Goal: Task Accomplishment & Management: Manage account settings

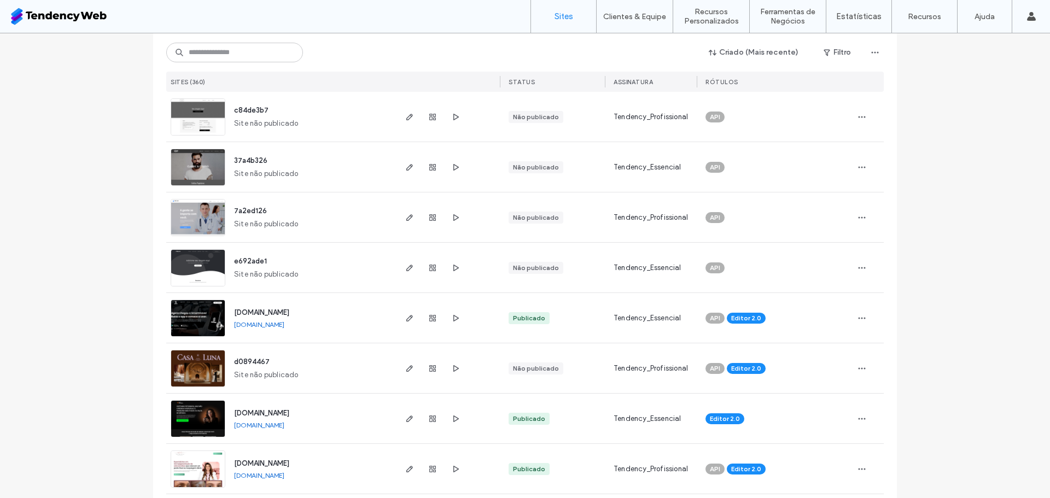
scroll to position [679, 0]
click at [405, 321] on icon "button" at bounding box center [409, 317] width 9 height 9
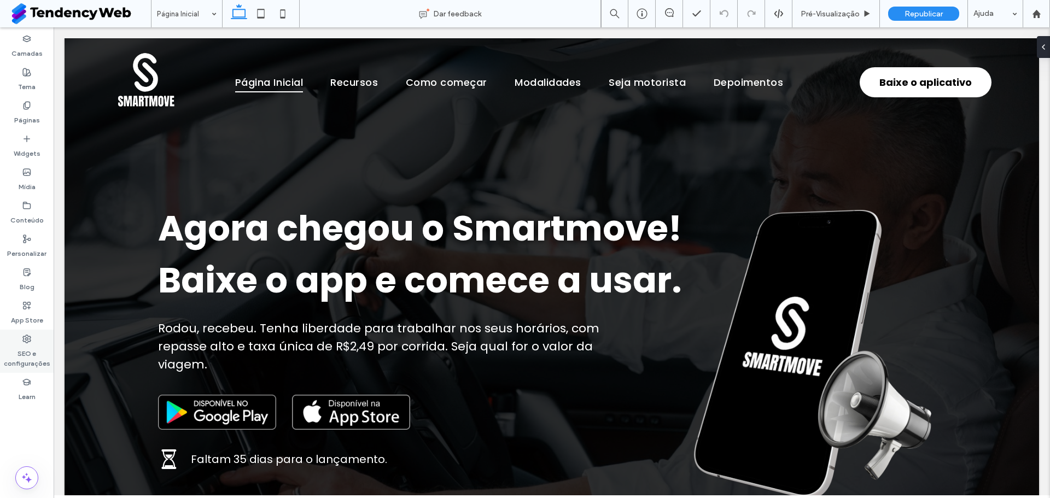
click at [35, 366] on label "SEO e configurações" at bounding box center [27, 355] width 54 height 25
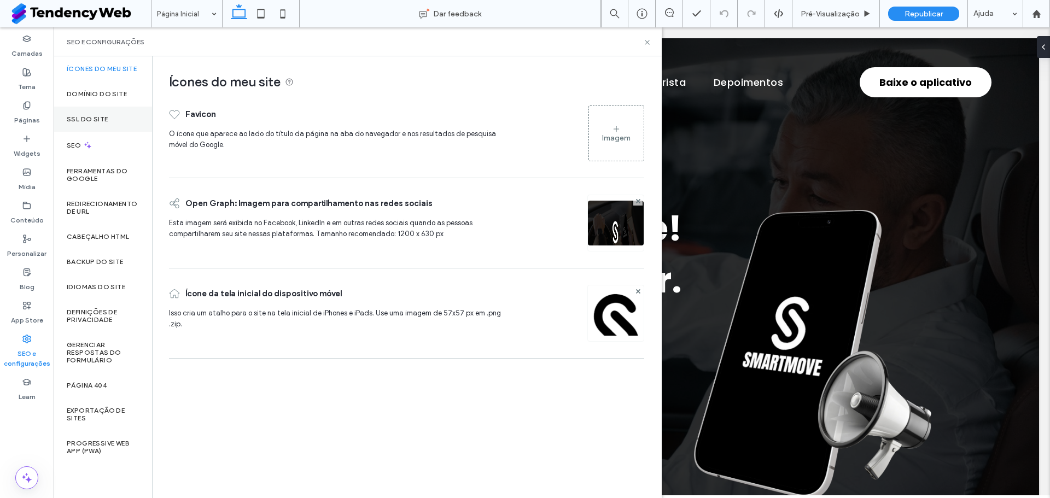
click at [106, 115] on label "SSL do site" at bounding box center [87, 119] width 41 height 8
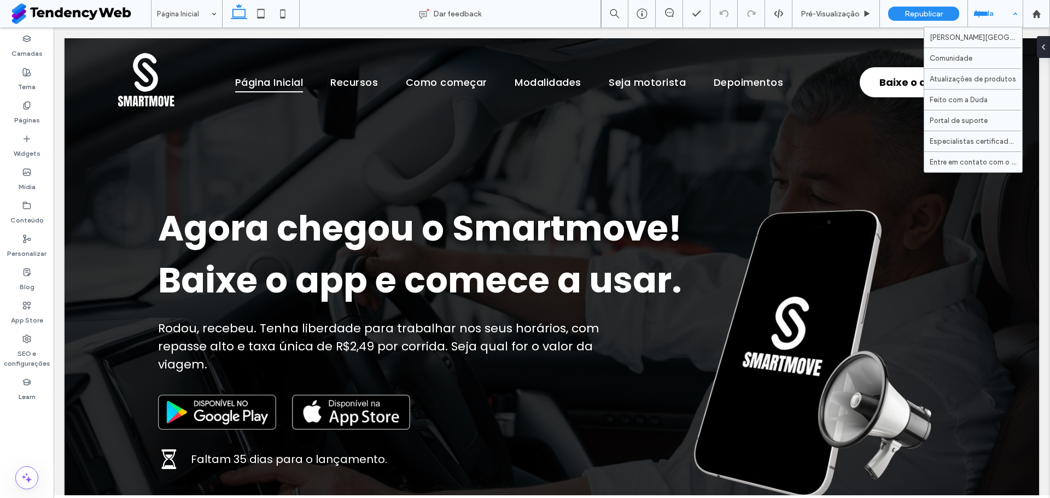
click at [1001, 24] on div "Ajuda" at bounding box center [995, 13] width 55 height 27
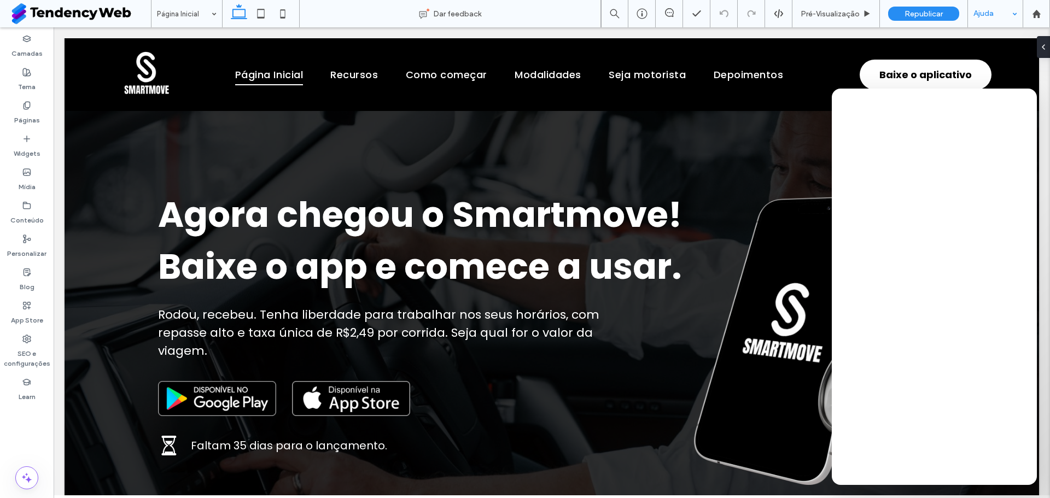
scroll to position [14, 0]
click at [27, 341] on icon at bounding box center [26, 339] width 9 height 9
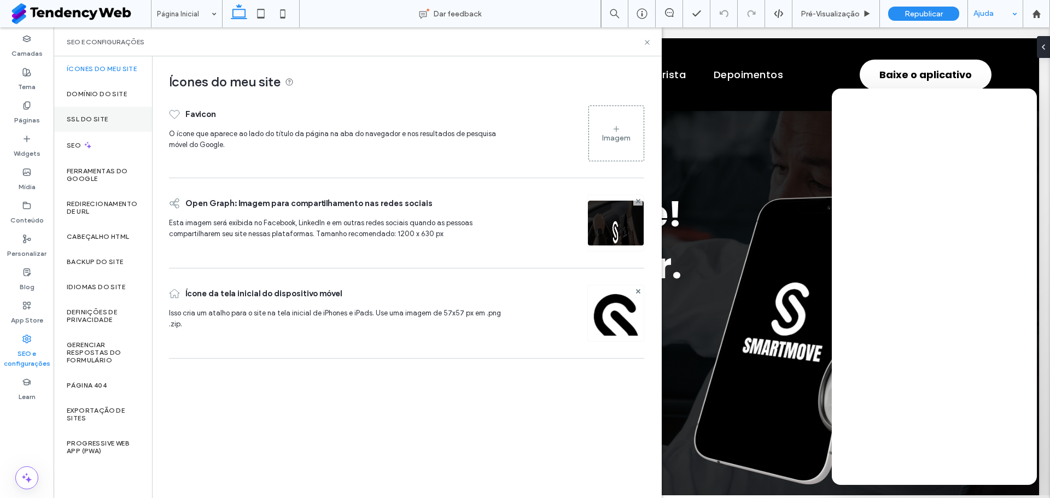
click at [108, 112] on div "SSL do site" at bounding box center [103, 119] width 98 height 25
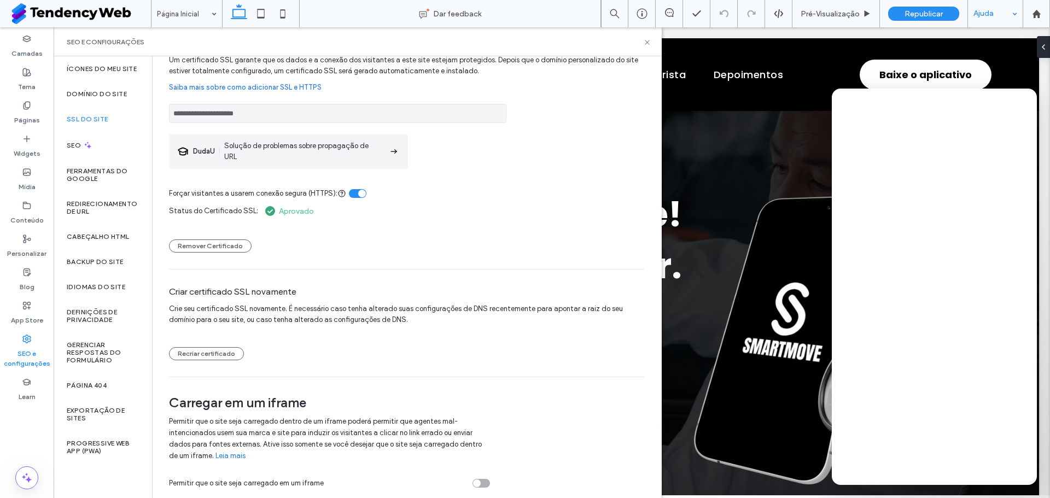
scroll to position [0, 0]
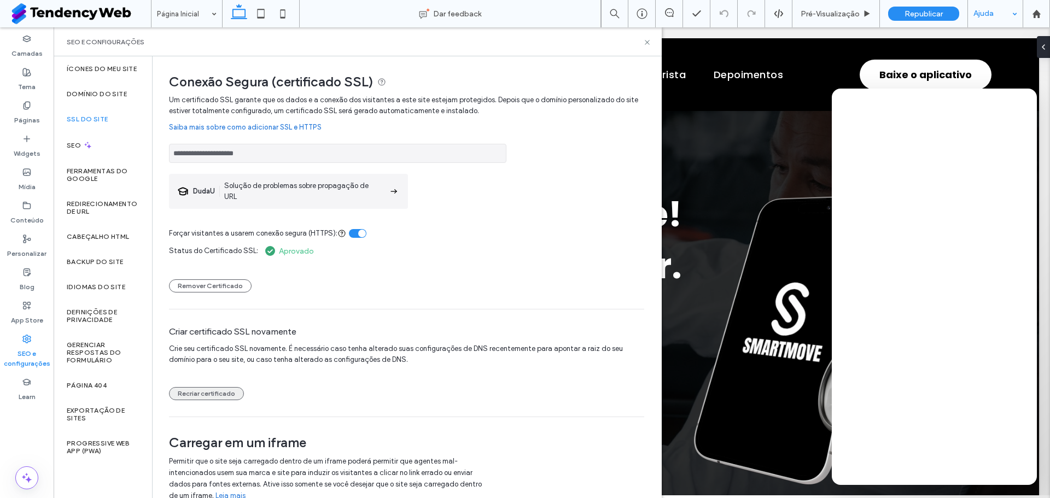
click at [212, 394] on button "Recriar certificado" at bounding box center [206, 393] width 75 height 13
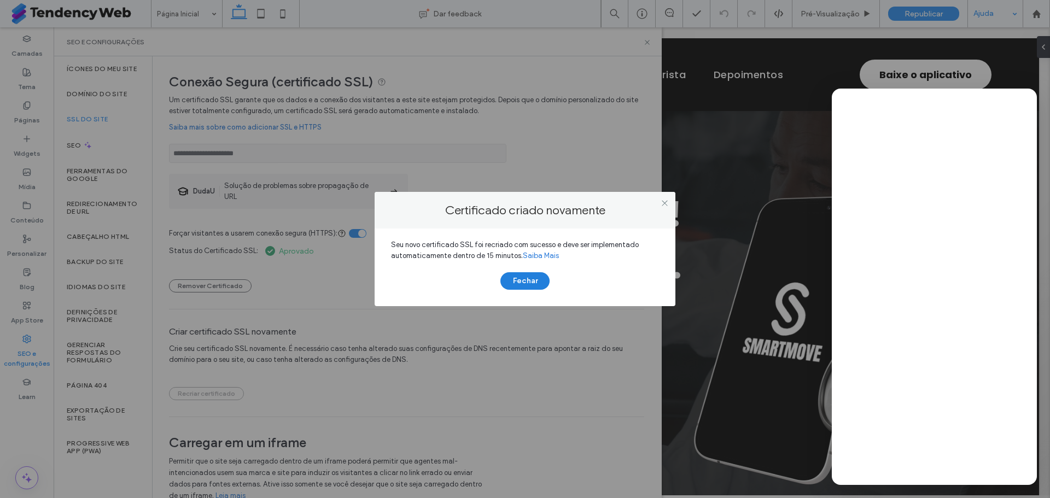
click at [520, 280] on button "Fechar" at bounding box center [524, 281] width 49 height 18
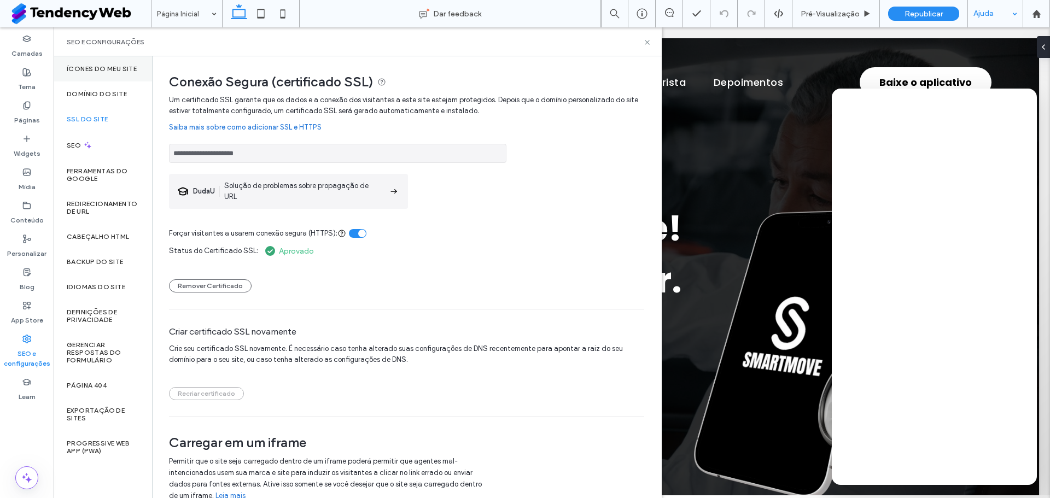
click at [118, 69] on label "Ícones do meu site" at bounding box center [102, 69] width 70 height 8
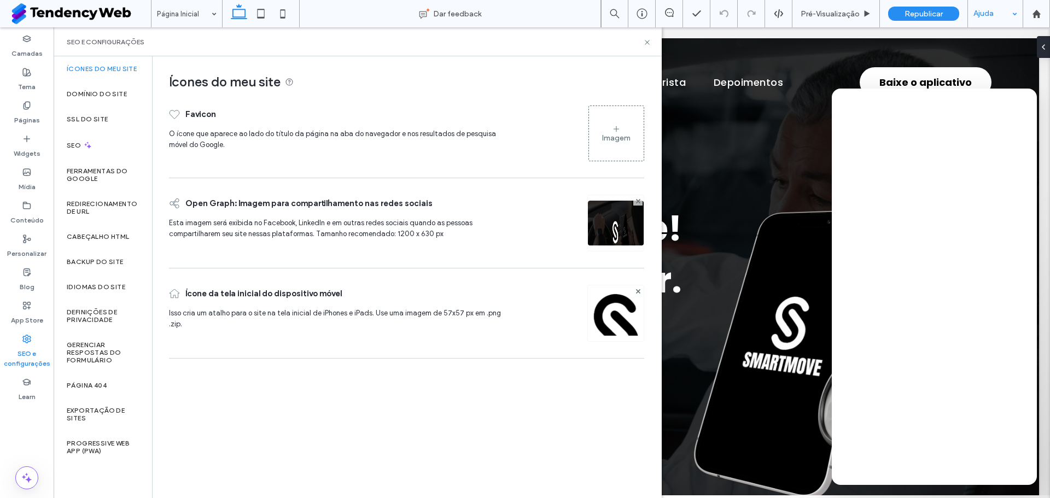
click at [614, 126] on icon at bounding box center [616, 129] width 9 height 9
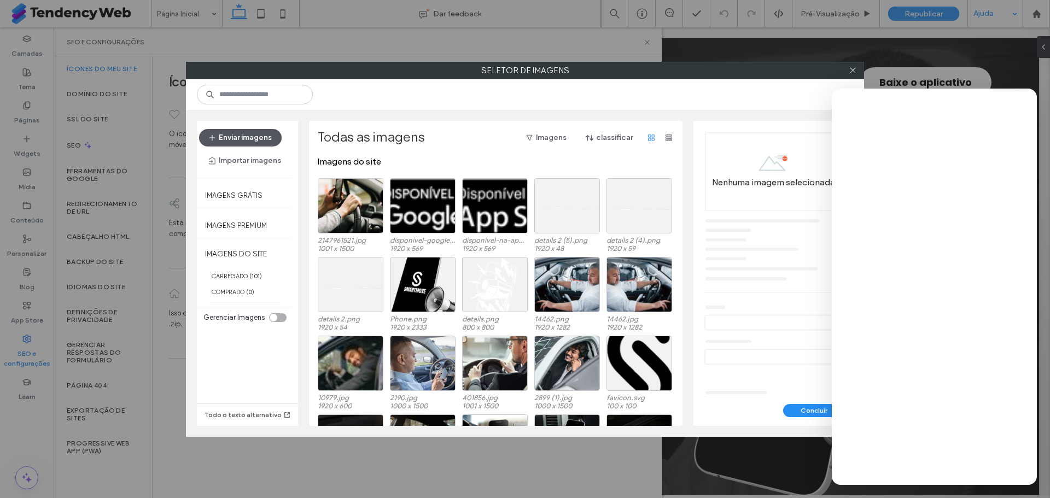
click at [250, 132] on button "Enviar imagens" at bounding box center [240, 138] width 83 height 18
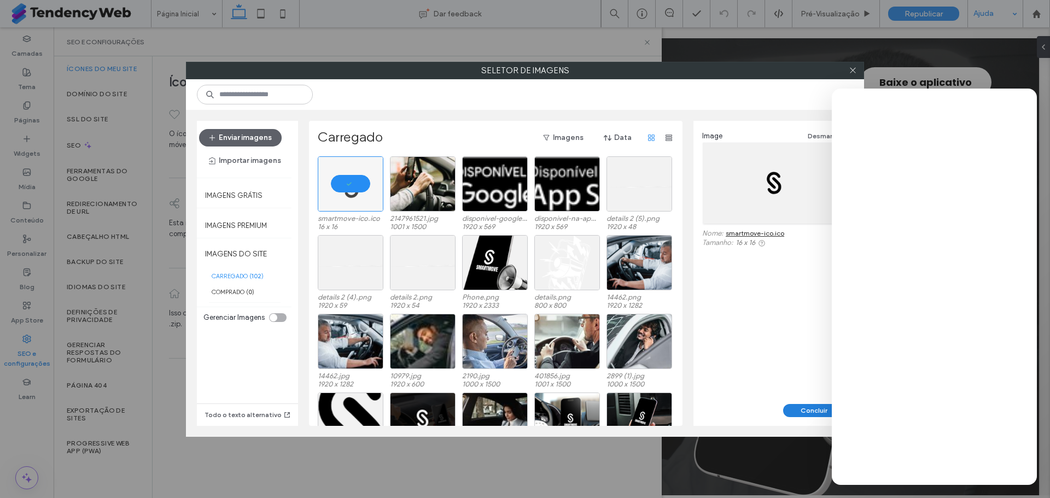
click at [802, 405] on button "Concluir" at bounding box center [813, 410] width 61 height 13
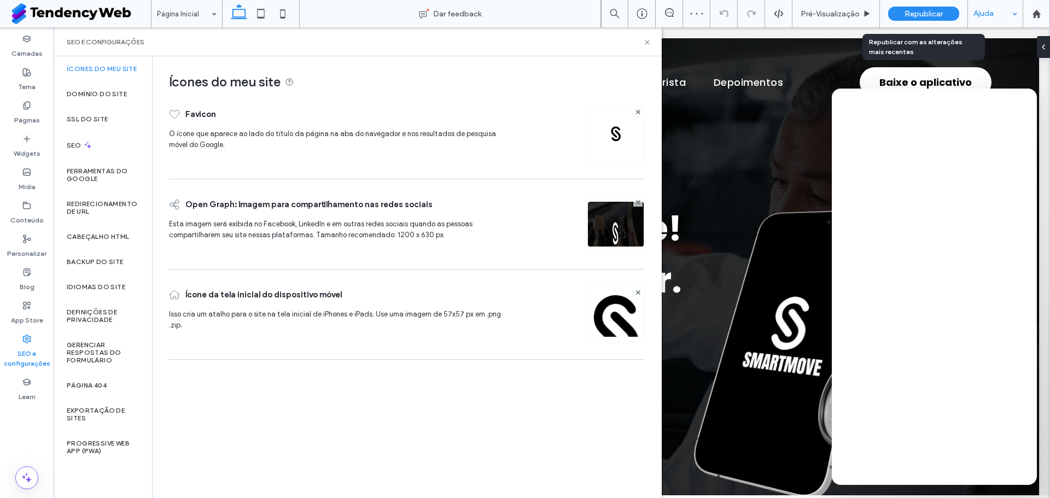
click at [911, 19] on div "Republicar" at bounding box center [923, 14] width 71 height 14
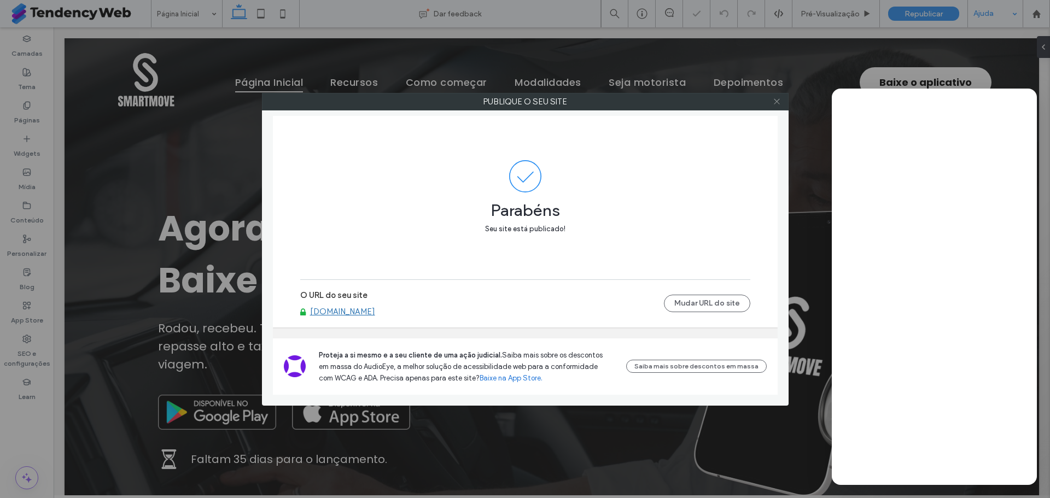
click at [778, 103] on use at bounding box center [776, 101] width 5 height 5
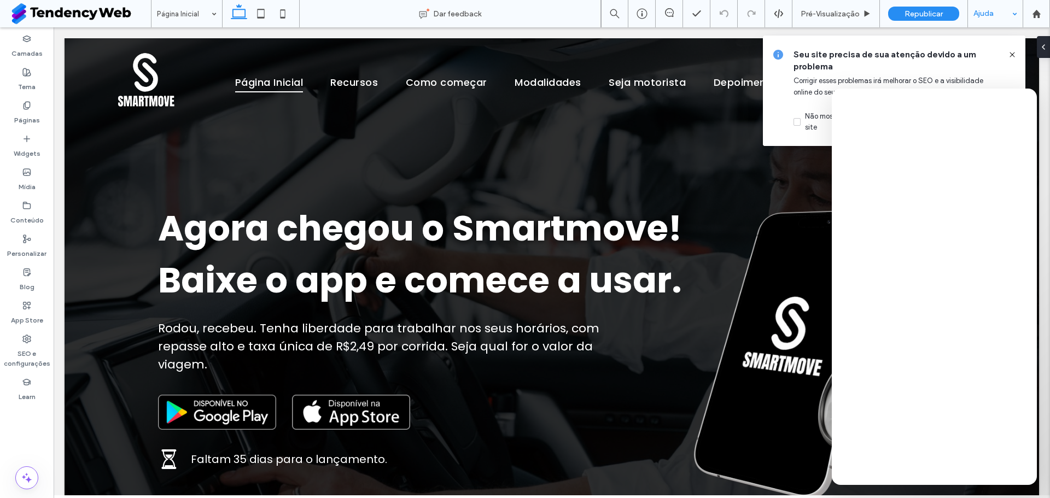
click at [982, 77] on span "Corrigir esses problemas irá melhorar o SEO e a visibilidade online do seu site." at bounding box center [889, 87] width 190 height 20
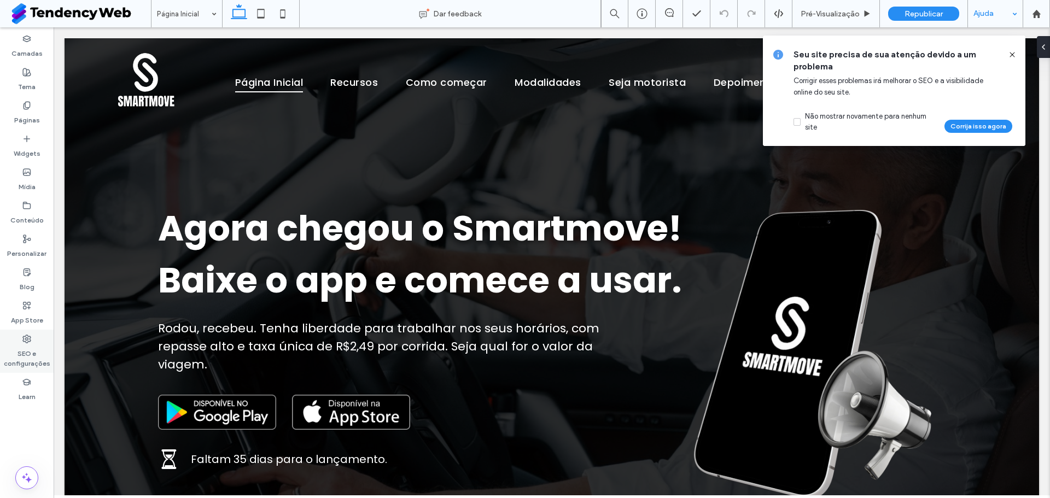
click at [31, 353] on label "SEO e configurações" at bounding box center [27, 355] width 54 height 25
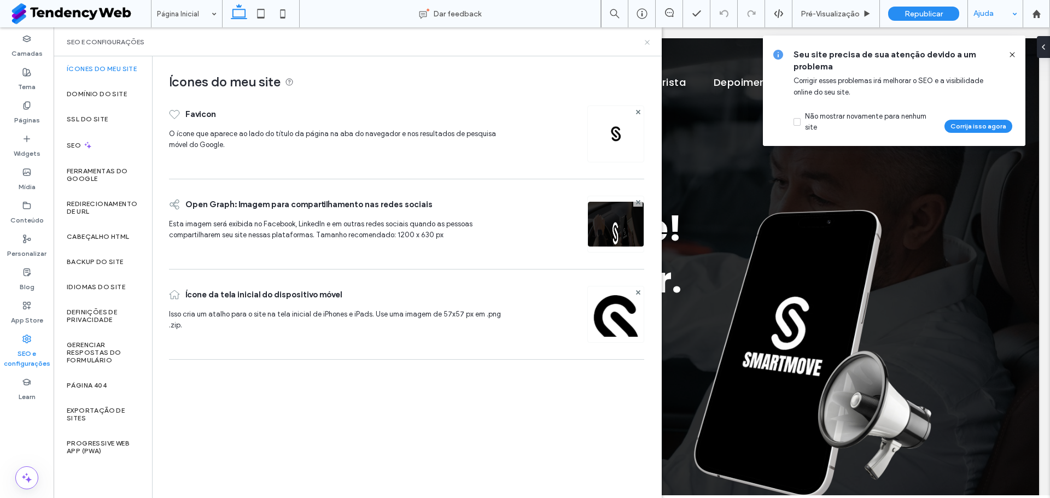
click at [649, 40] on use at bounding box center [647, 42] width 4 height 4
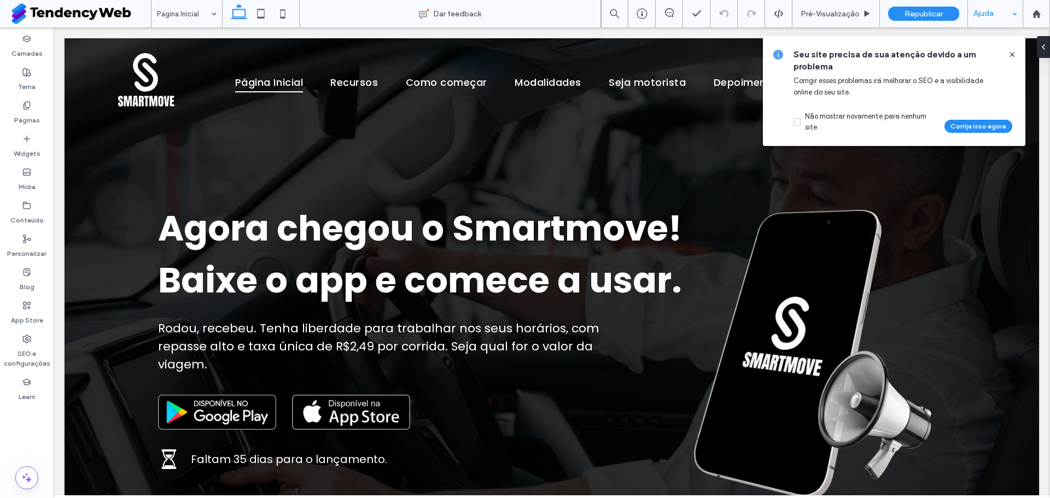
click at [1016, 54] on icon at bounding box center [1012, 54] width 9 height 9
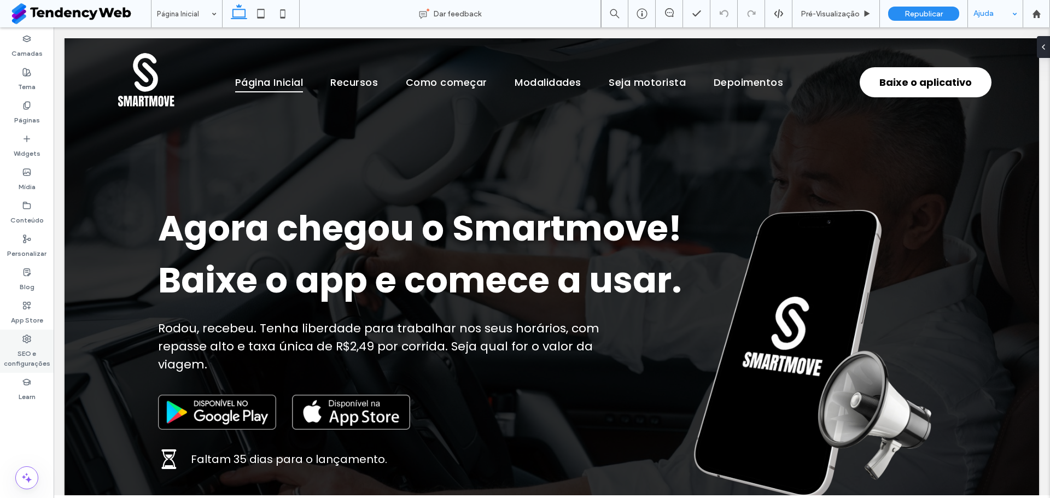
click at [36, 360] on label "SEO e configurações" at bounding box center [27, 355] width 54 height 25
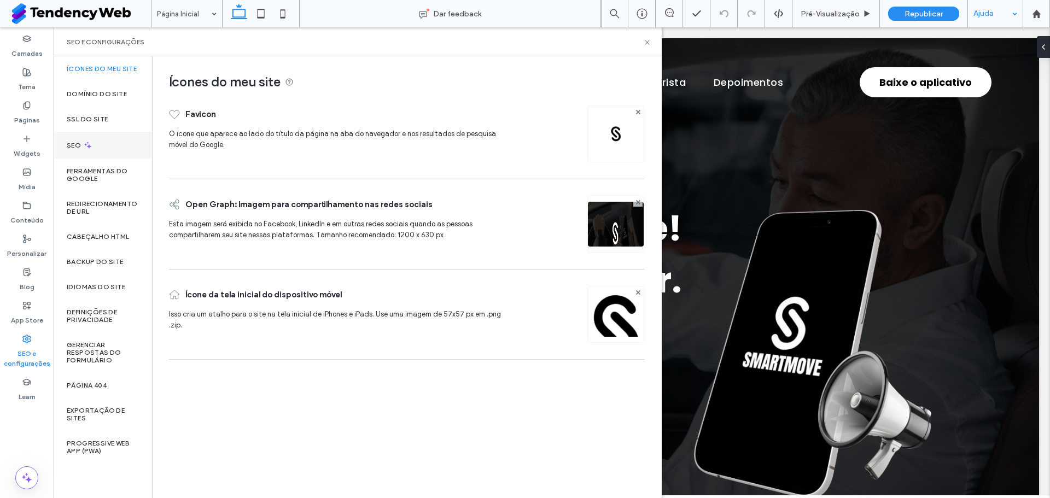
click at [69, 148] on label "SEO" at bounding box center [75, 146] width 16 height 8
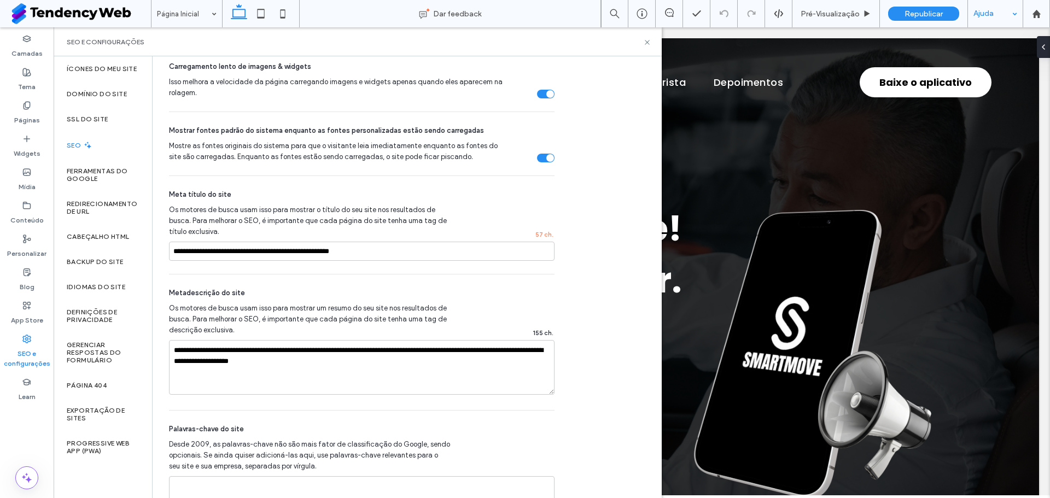
scroll to position [669, 0]
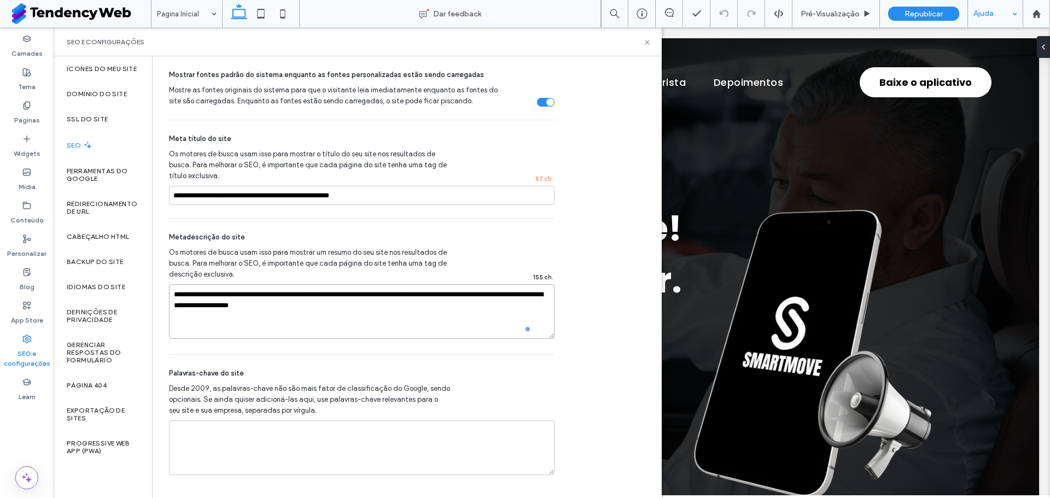
click at [342, 310] on textarea "**********" at bounding box center [362, 311] width 386 height 55
click at [403, 194] on input "**********" at bounding box center [362, 195] width 386 height 19
click at [199, 463] on textarea at bounding box center [362, 448] width 386 height 55
click at [177, 393] on span "Desde 2009, as palavras-chave não são mais fator de classificação do Google, se…" at bounding box center [309, 399] width 281 height 33
drag, startPoint x: 193, startPoint y: 389, endPoint x: 213, endPoint y: 388, distance: 19.7
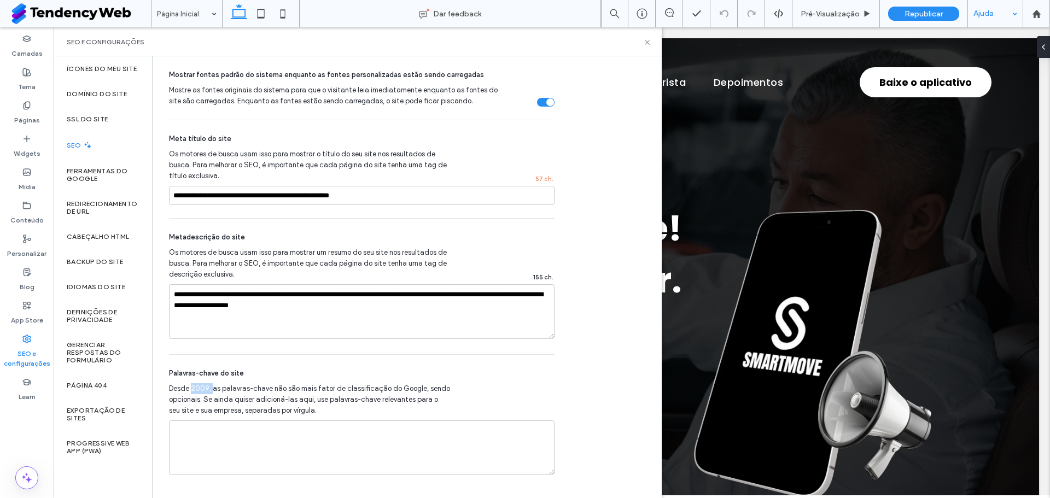
click at [213, 388] on span "Desde 2009, as palavras-chave não são mais fator de classificação do Google, se…" at bounding box center [309, 399] width 281 height 33
click at [196, 400] on span "Desde 2009, as palavras-chave não são mais fator de classificação do Google, se…" at bounding box center [309, 399] width 281 height 33
click at [215, 450] on textarea at bounding box center [362, 448] width 386 height 55
click at [196, 193] on input "**********" at bounding box center [362, 195] width 386 height 19
click at [183, 137] on span "Meta título do site" at bounding box center [200, 138] width 62 height 11
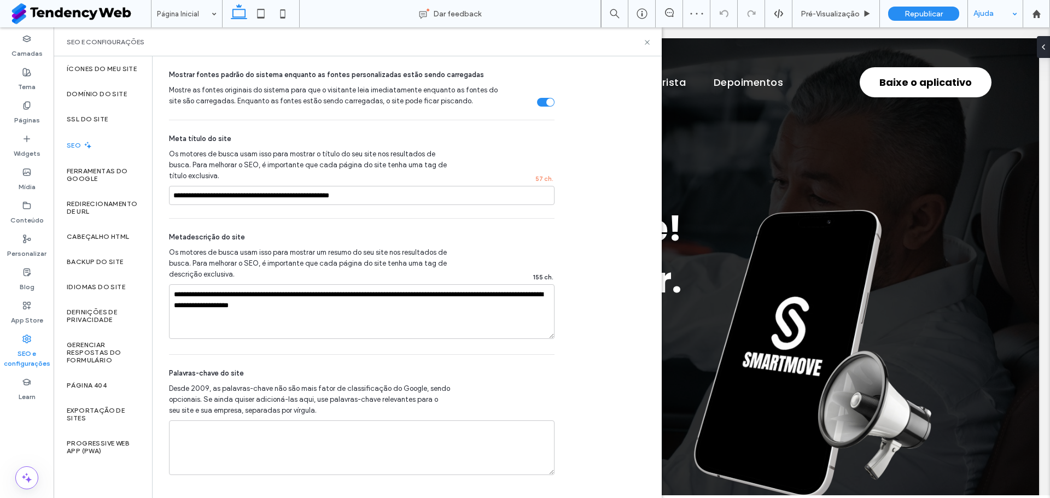
click at [186, 235] on span "Metadescrição do site" at bounding box center [207, 237] width 76 height 11
click at [254, 292] on textarea "**********" at bounding box center [362, 311] width 386 height 55
click at [232, 194] on input "**********" at bounding box center [362, 195] width 386 height 19
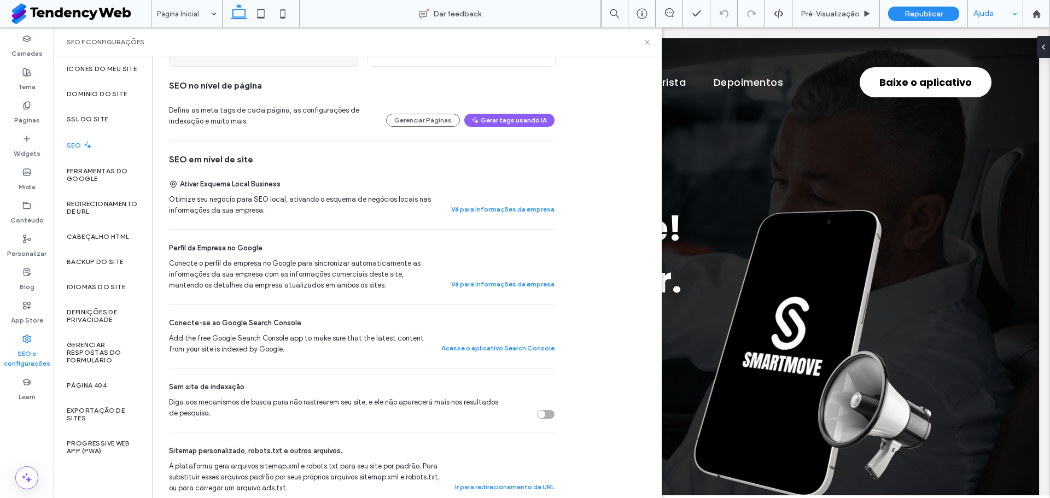
scroll to position [152, 0]
click at [502, 215] on button "Vá para Informações da empresa" at bounding box center [502, 211] width 103 height 13
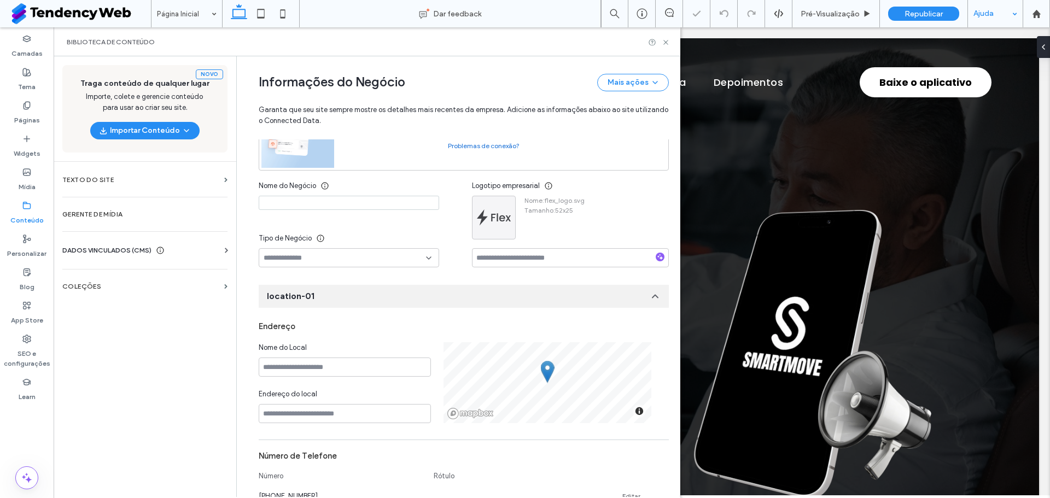
scroll to position [0, 0]
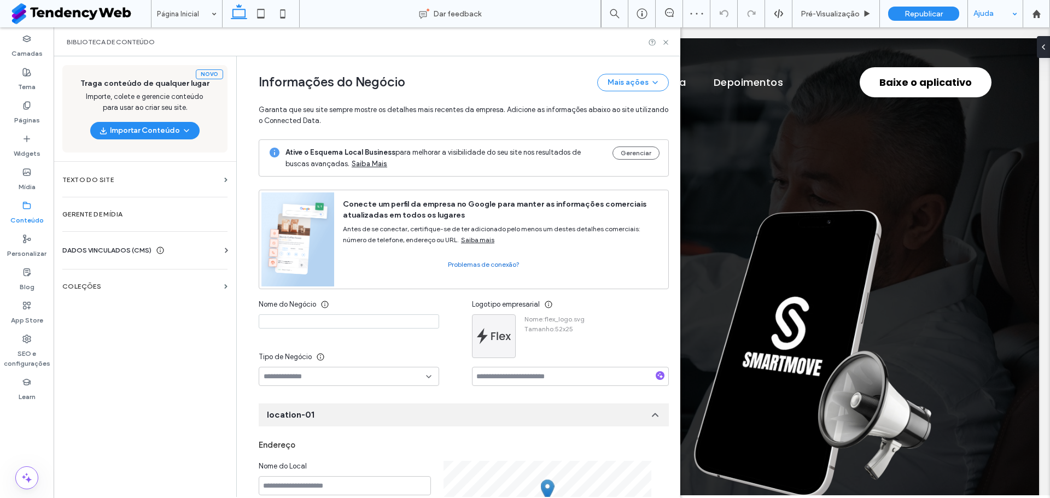
click at [301, 331] on div at bounding box center [349, 323] width 180 height 19
click at [298, 327] on input at bounding box center [349, 321] width 180 height 14
type input "*********"
click at [318, 372] on input at bounding box center [345, 376] width 162 height 9
type input "*"
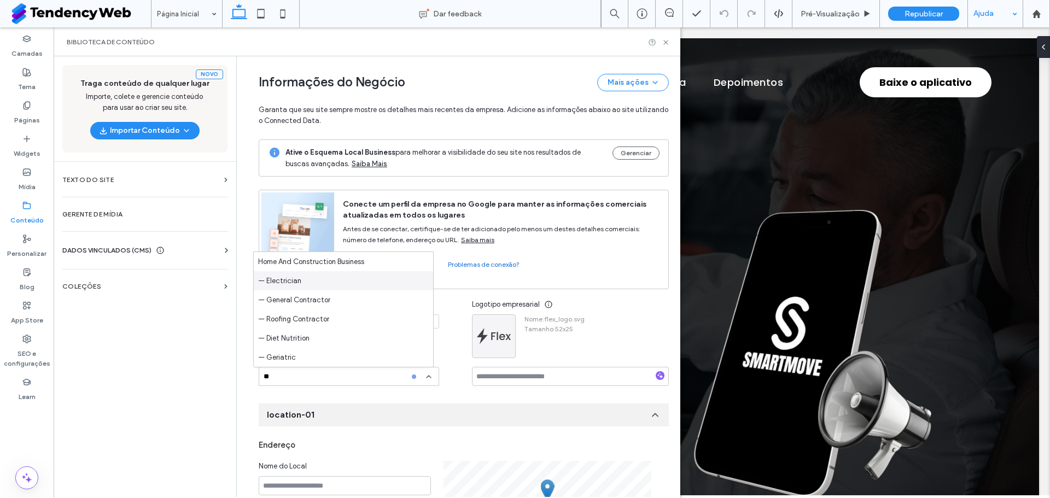
type input "*"
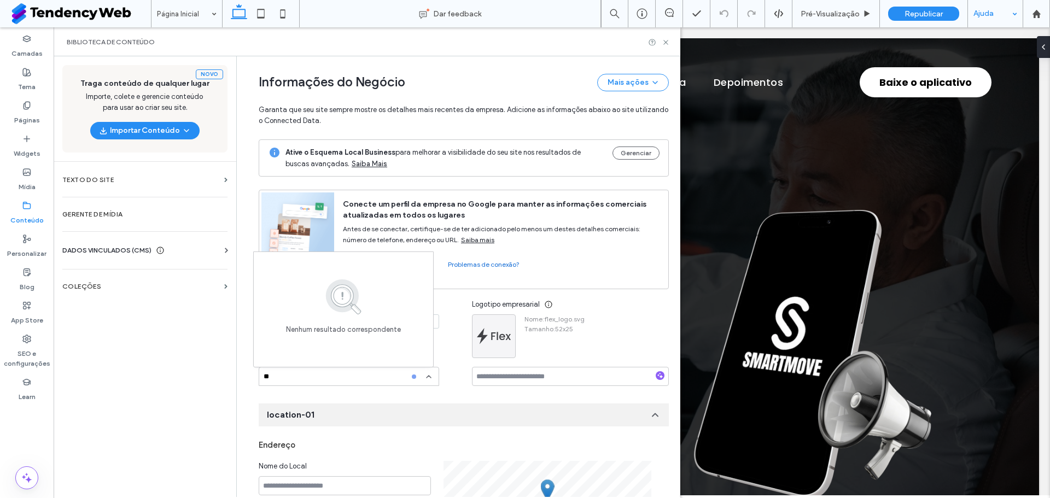
type input "*"
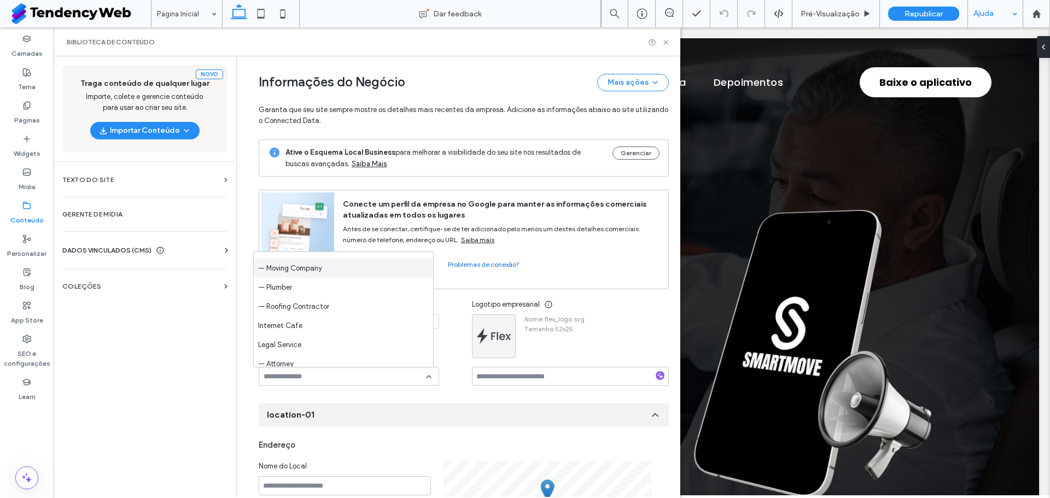
scroll to position [1085, 0]
click at [316, 264] on span "— Moving Company" at bounding box center [290, 268] width 64 height 11
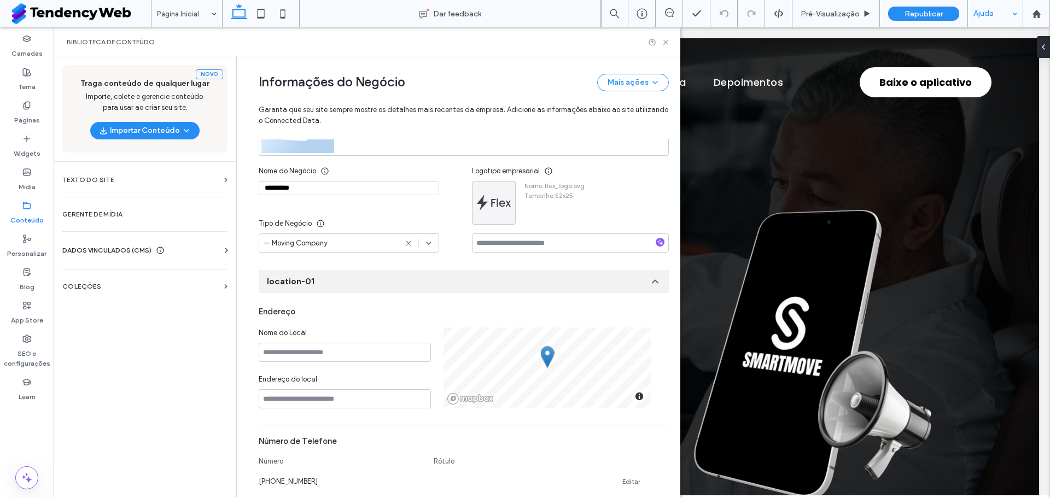
scroll to position [136, 0]
click at [283, 355] on input at bounding box center [345, 350] width 172 height 19
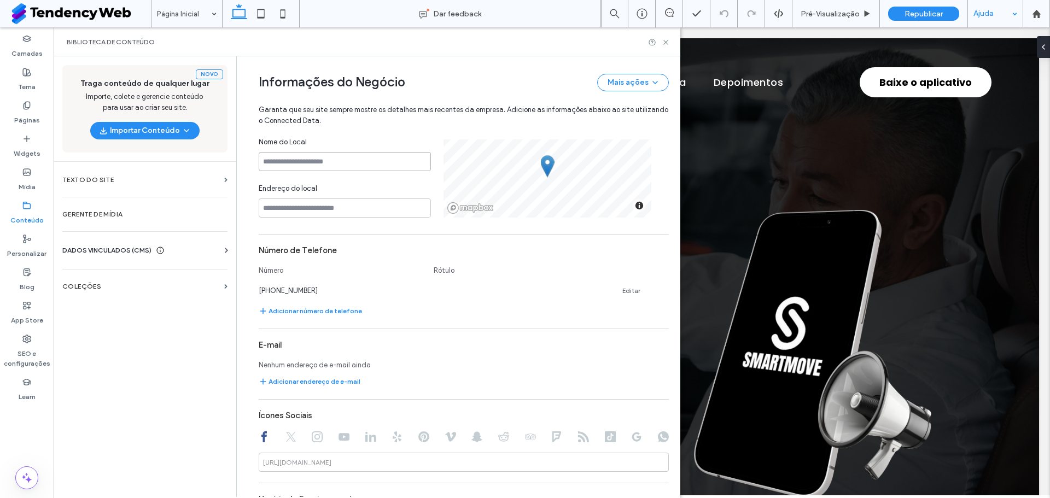
scroll to position [325, 0]
click at [307, 210] on input at bounding box center [345, 207] width 172 height 19
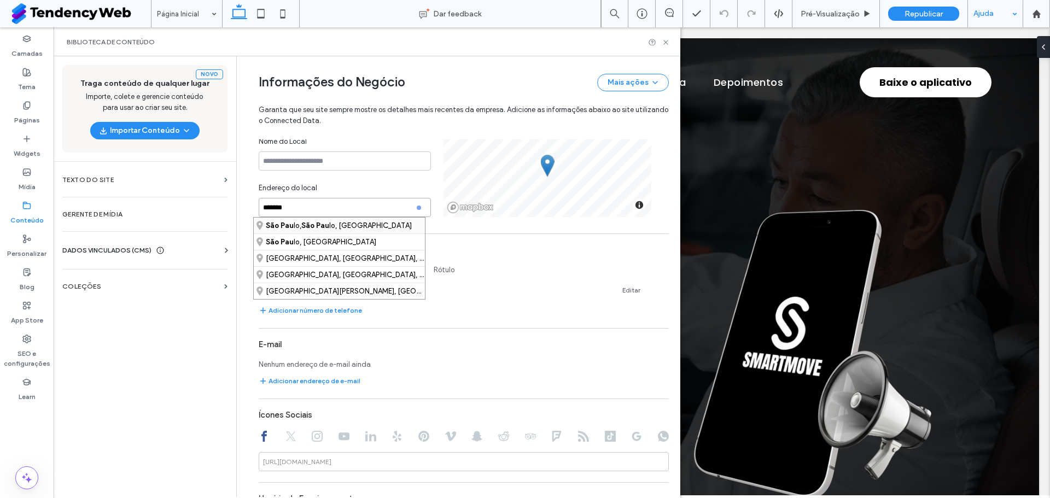
type input "*******"
click at [315, 224] on strong "São Pau" at bounding box center [315, 226] width 28 height 8
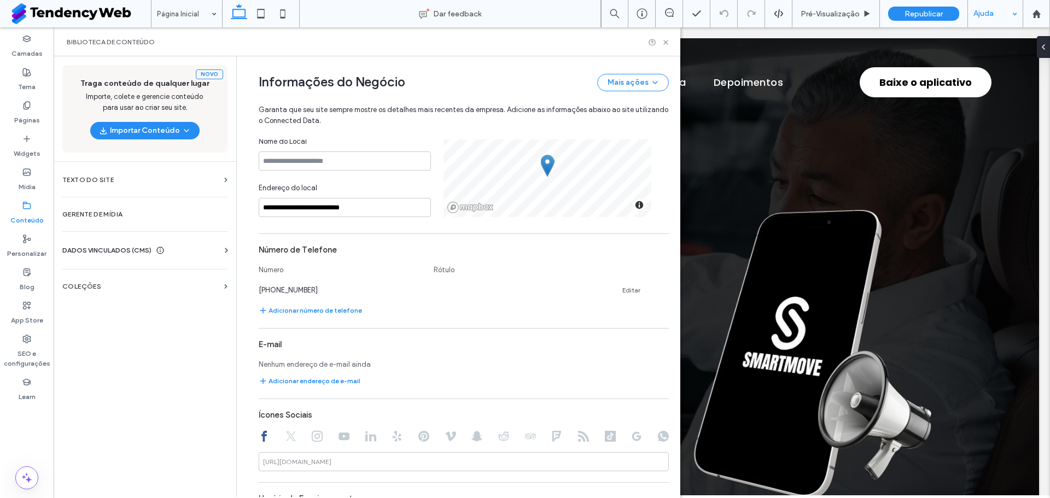
scroll to position [231, 0]
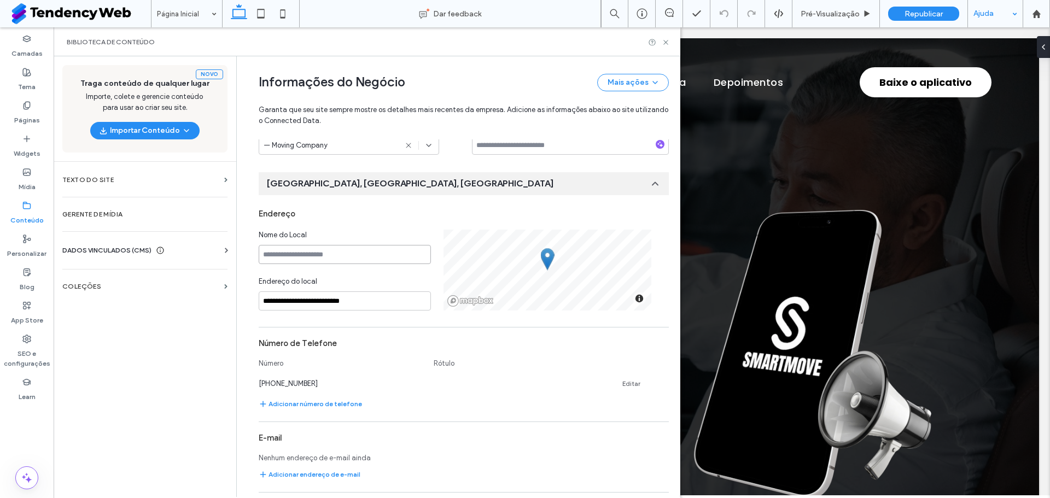
click at [279, 259] on input at bounding box center [345, 254] width 172 height 19
type input "*********"
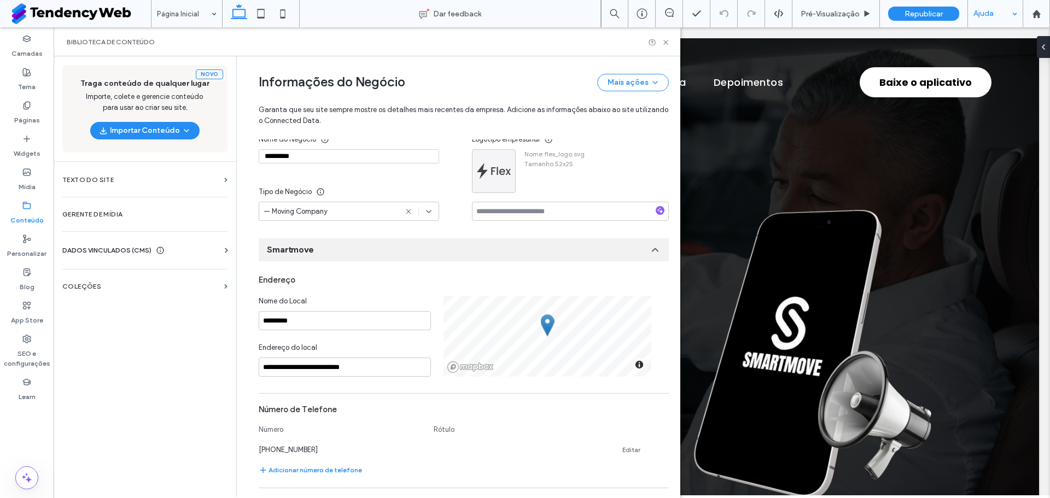
scroll to position [165, 0]
click at [322, 321] on input "*********" at bounding box center [345, 321] width 172 height 19
type input "**********"
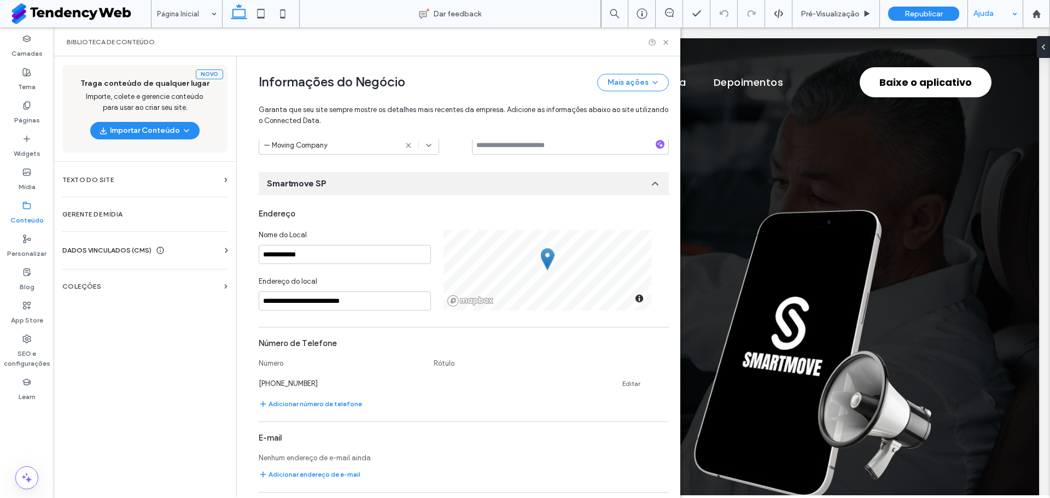
click at [385, 278] on div "Endereço do local" at bounding box center [345, 283] width 172 height 15
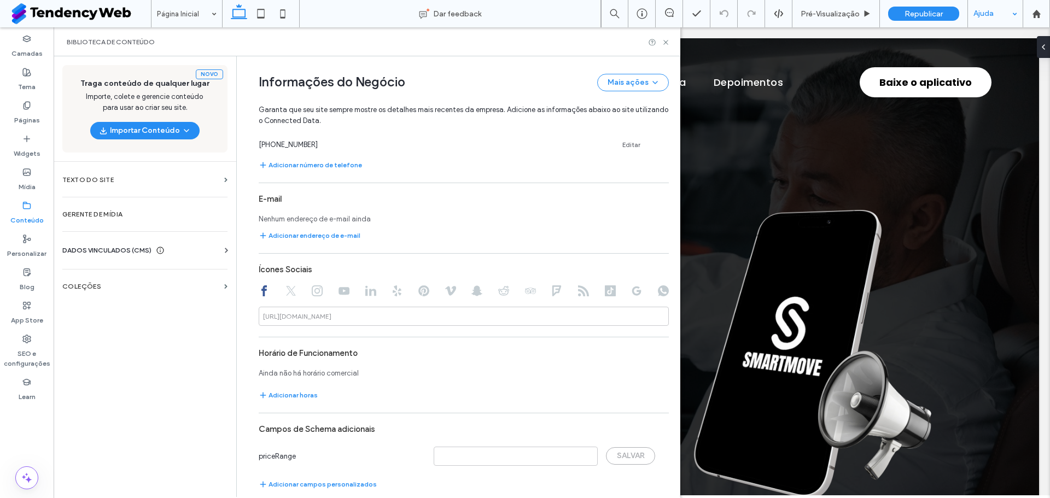
scroll to position [483, 0]
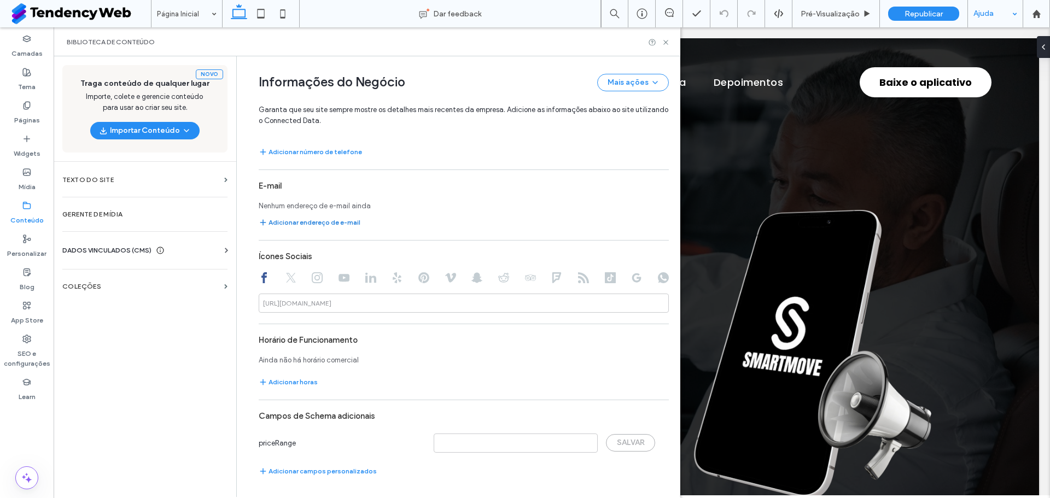
click at [270, 222] on button "Adicionar endereço de e-mail" at bounding box center [310, 222] width 102 height 13
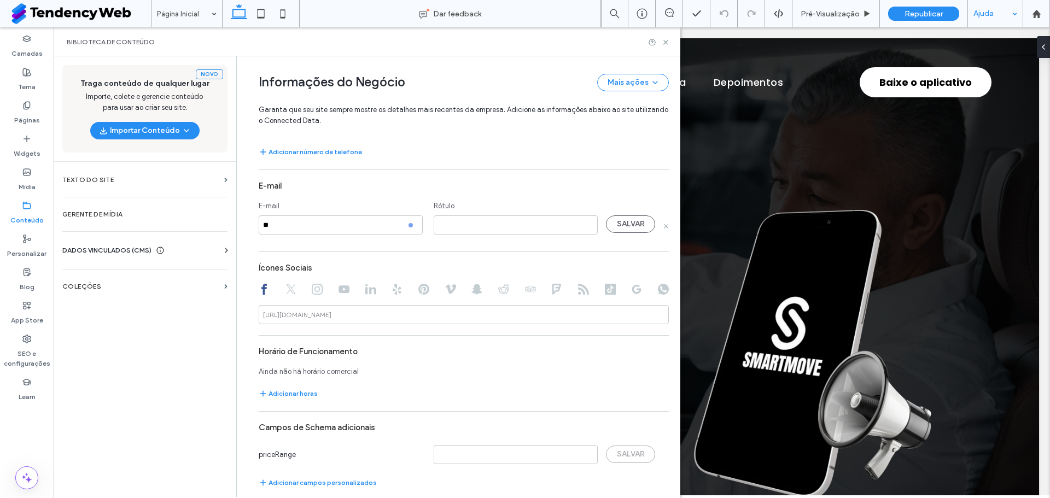
type input "*"
click at [261, 225] on input at bounding box center [341, 224] width 164 height 19
click at [333, 227] on input "**********" at bounding box center [341, 224] width 164 height 19
type input "**********"
click at [463, 220] on input at bounding box center [516, 224] width 164 height 19
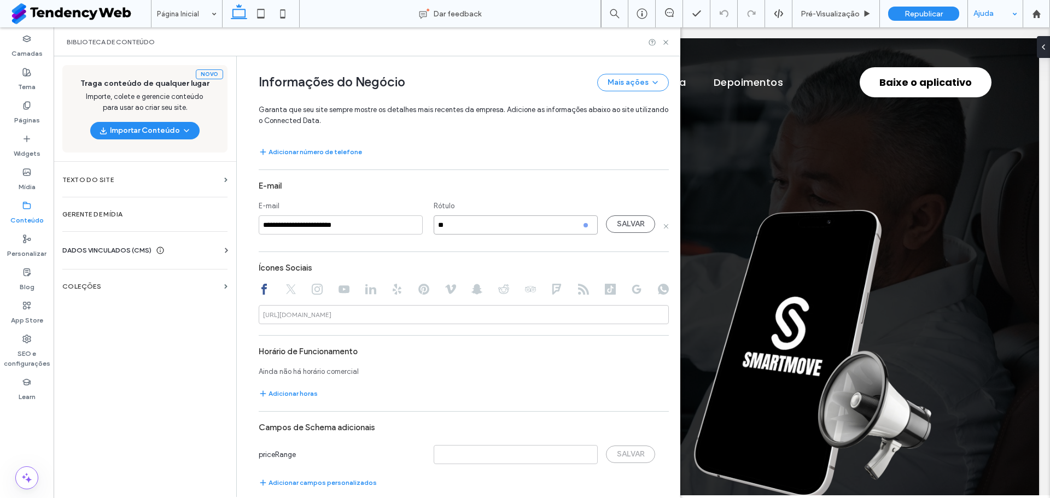
type input "*"
type input "**********"
click at [617, 227] on button "SALVAR" at bounding box center [630, 224] width 49 height 18
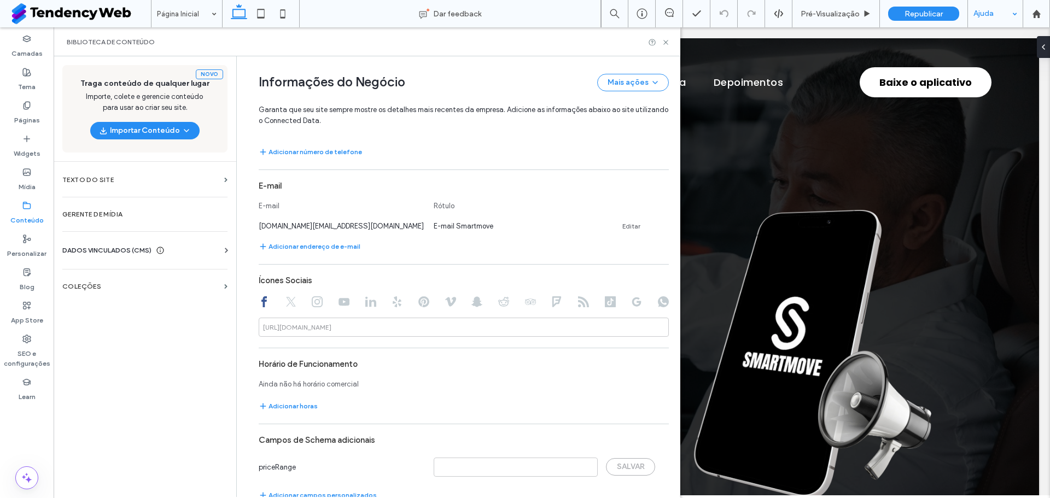
scroll to position [508, 0]
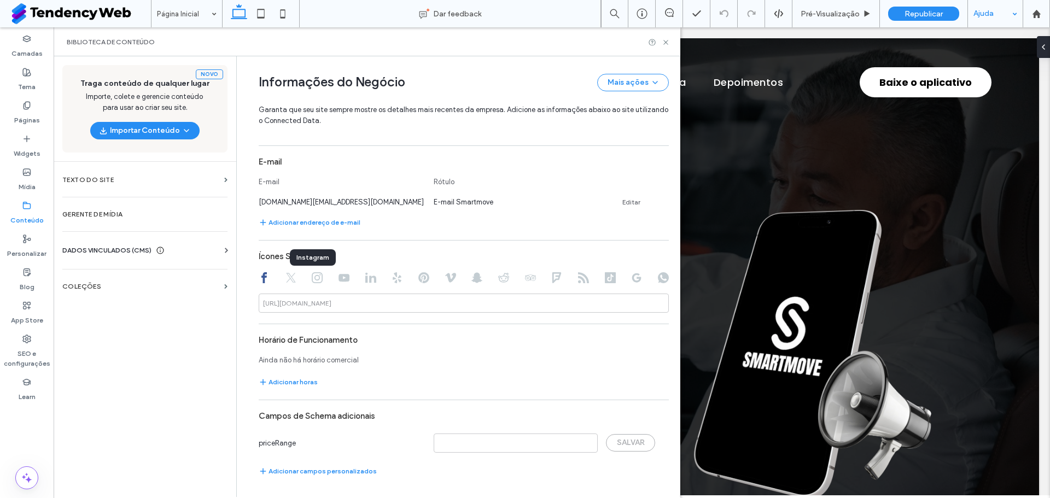
click at [312, 275] on icon at bounding box center [317, 277] width 11 height 11
click at [307, 299] on div "https://instagram.com/" at bounding box center [297, 304] width 68 height 10
click at [311, 304] on div "https://instagram.com/" at bounding box center [297, 304] width 68 height 10
click at [30, 358] on label "SEO e configurações" at bounding box center [27, 355] width 54 height 25
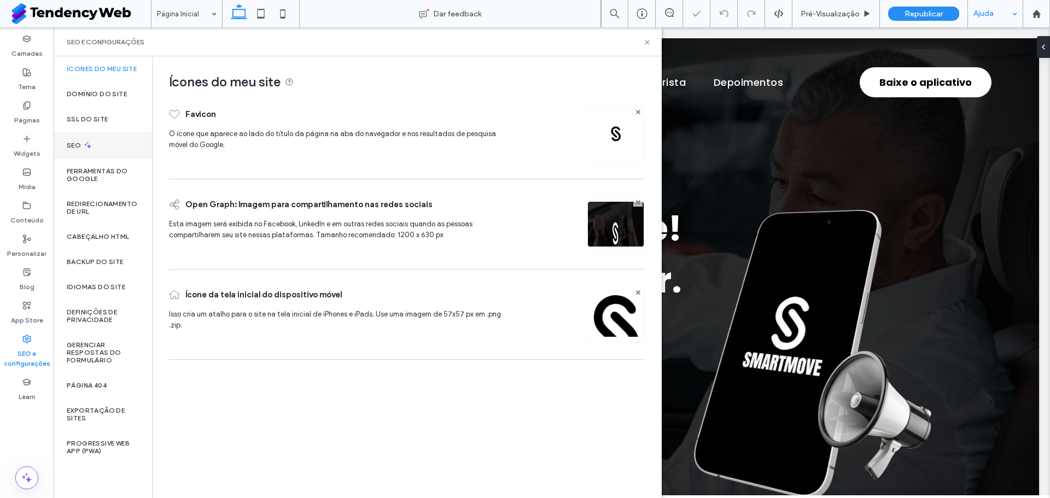
click at [106, 141] on div "SEO" at bounding box center [103, 145] width 98 height 27
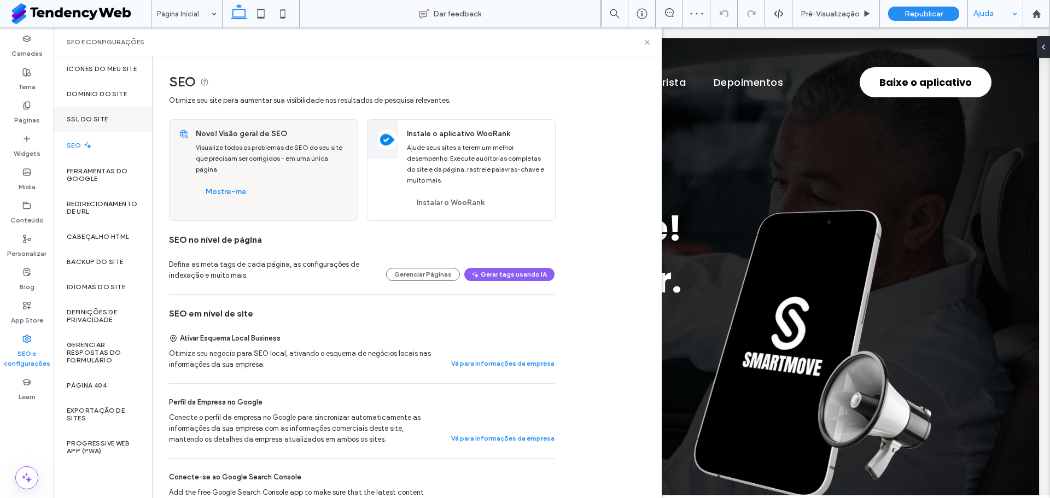
click at [113, 111] on div "SSL do site" at bounding box center [103, 119] width 98 height 25
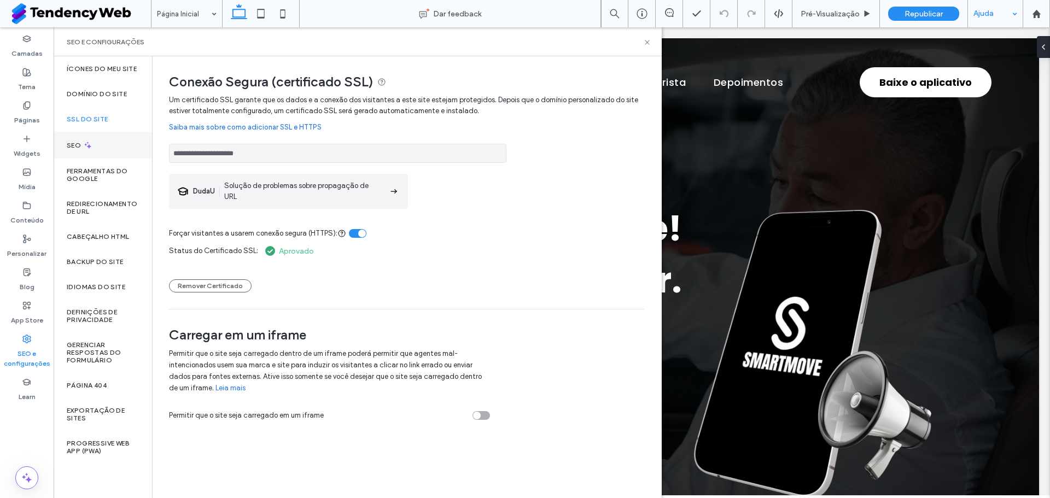
click at [113, 153] on div "SEO" at bounding box center [103, 145] width 98 height 27
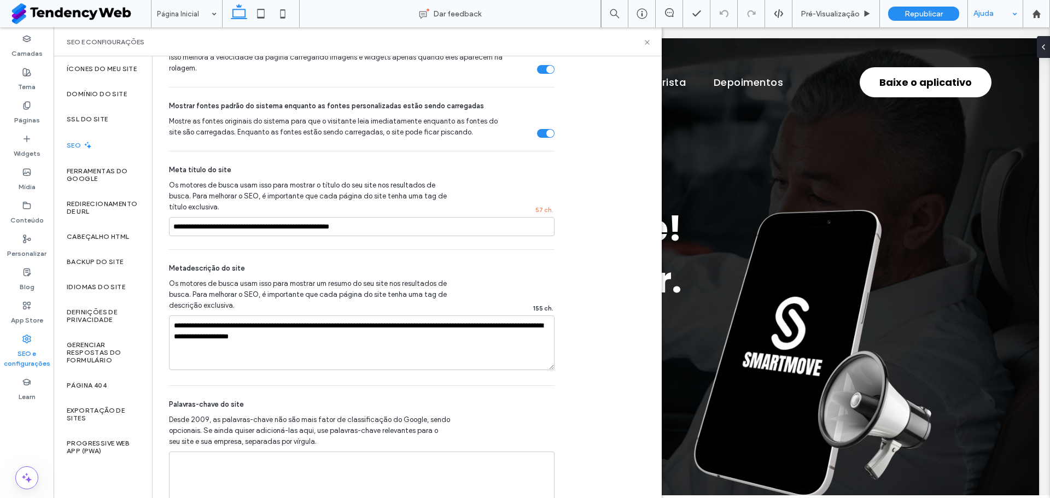
scroll to position [648, 0]
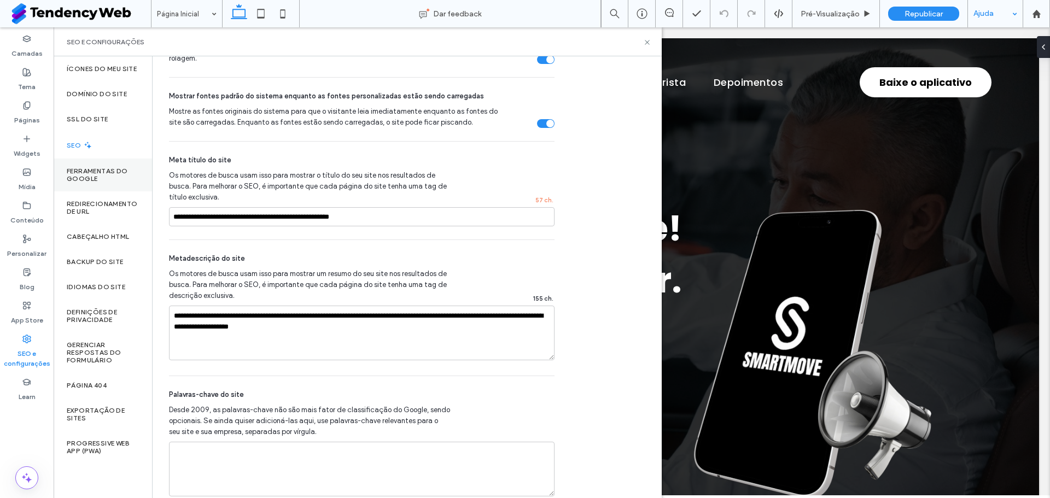
click at [94, 181] on label "Ferramentas do Google" at bounding box center [103, 174] width 72 height 15
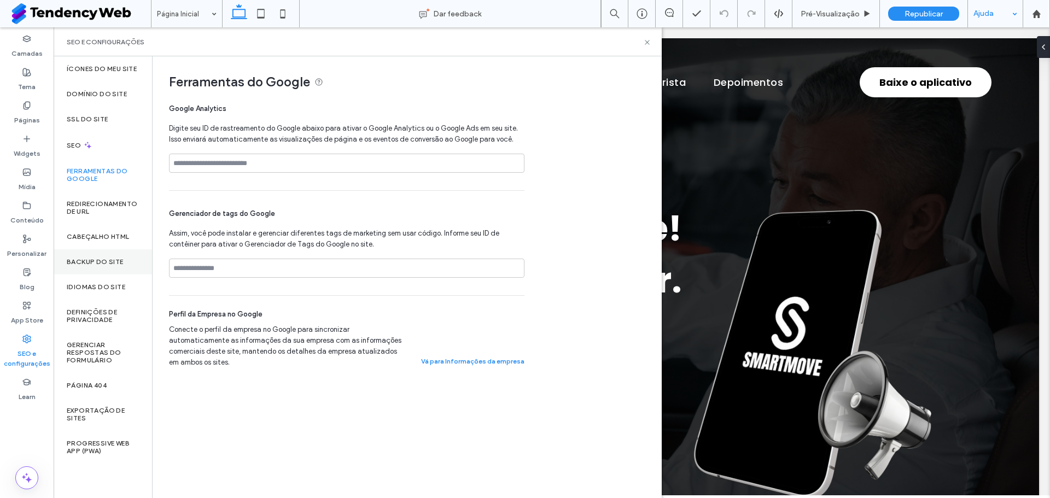
click at [100, 257] on div "Backup do Site" at bounding box center [103, 261] width 98 height 25
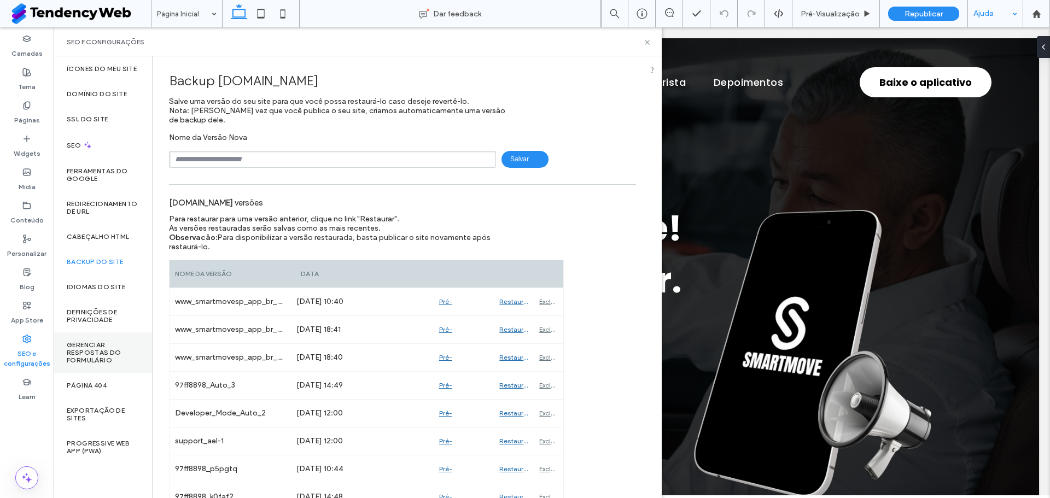
click at [104, 346] on label "Gerenciar respostas do formulário" at bounding box center [103, 352] width 72 height 23
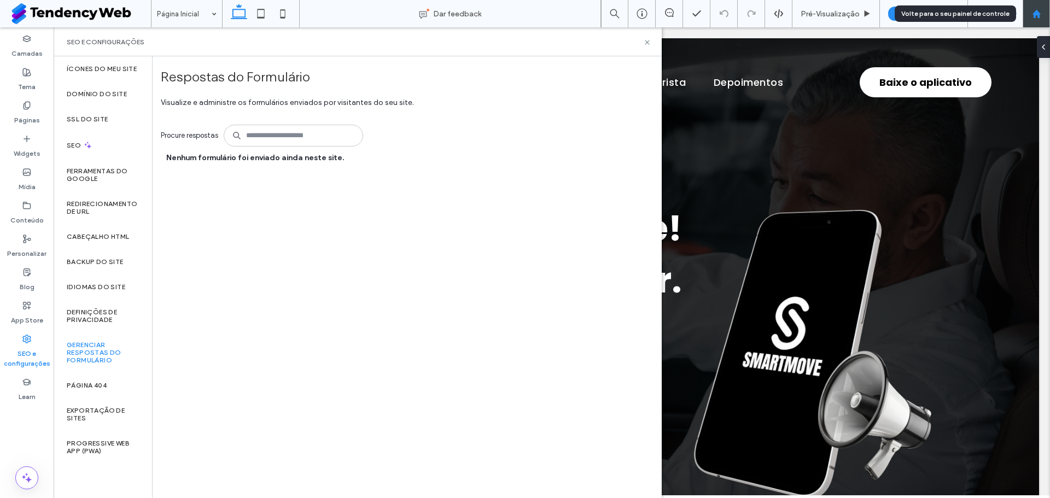
click at [1045, 10] on div at bounding box center [1036, 13] width 26 height 9
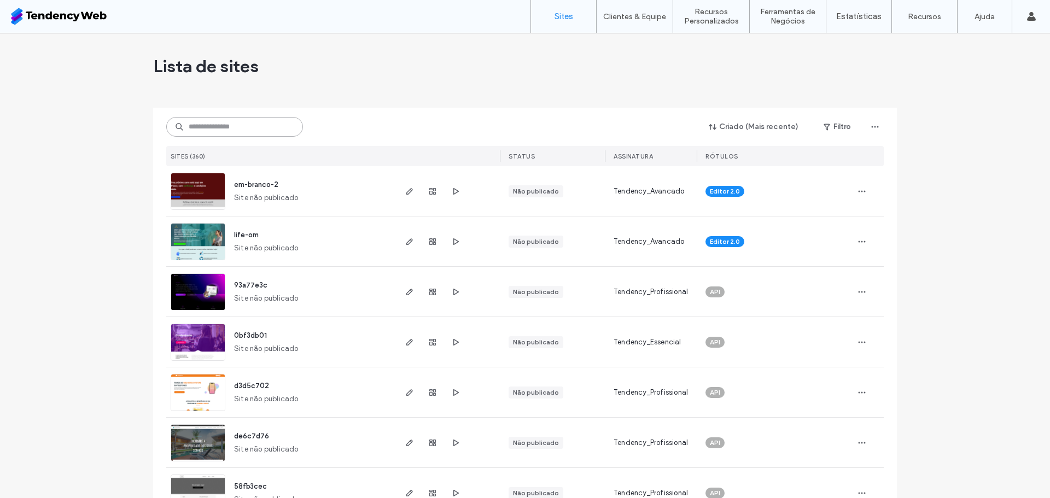
click at [242, 128] on input at bounding box center [234, 127] width 137 height 20
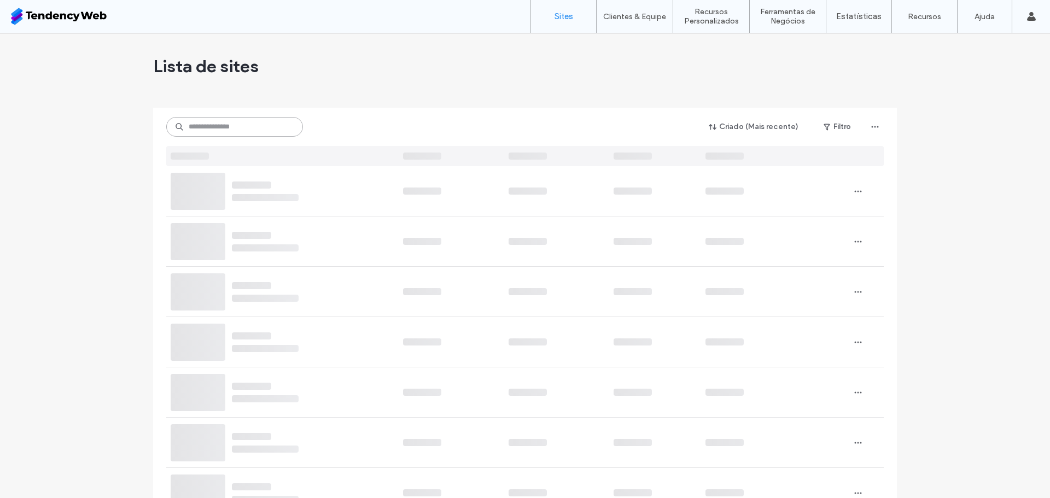
click at [206, 129] on input at bounding box center [234, 127] width 137 height 20
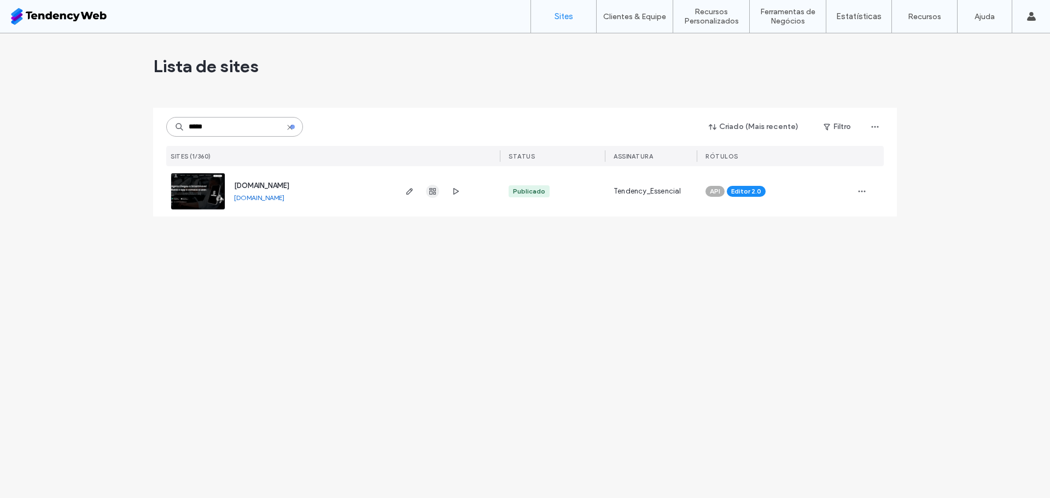
type input "*****"
click at [436, 192] on icon "button" at bounding box center [432, 191] width 9 height 9
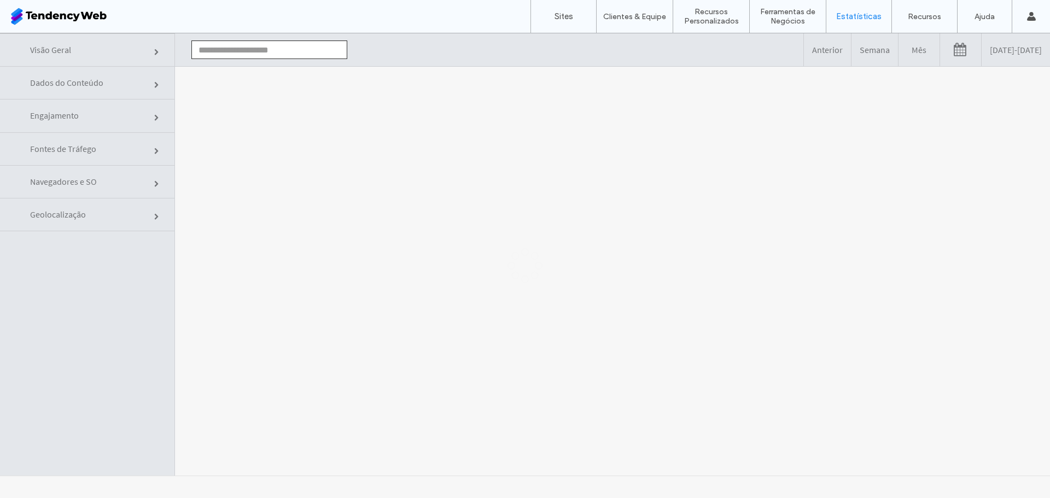
type input "**********"
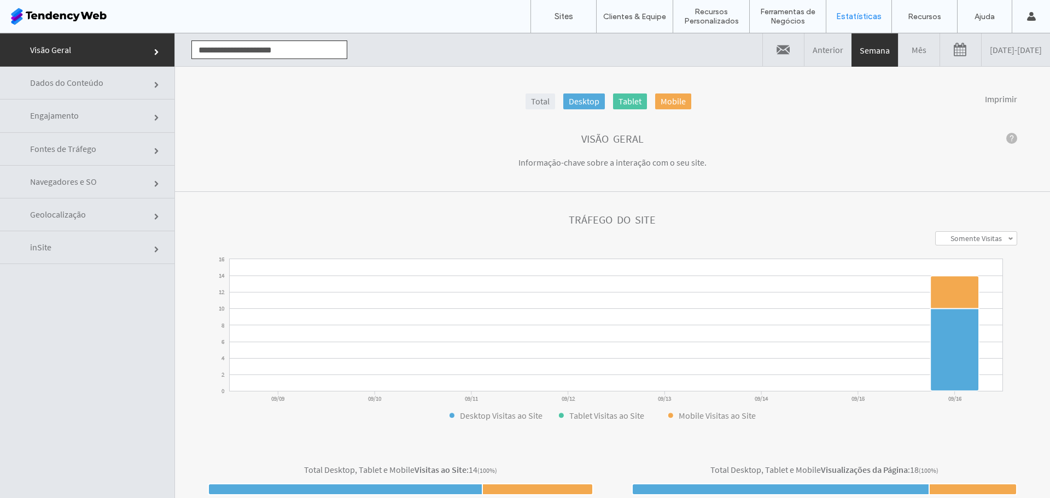
click at [117, 116] on link "Engajamento" at bounding box center [87, 116] width 174 height 33
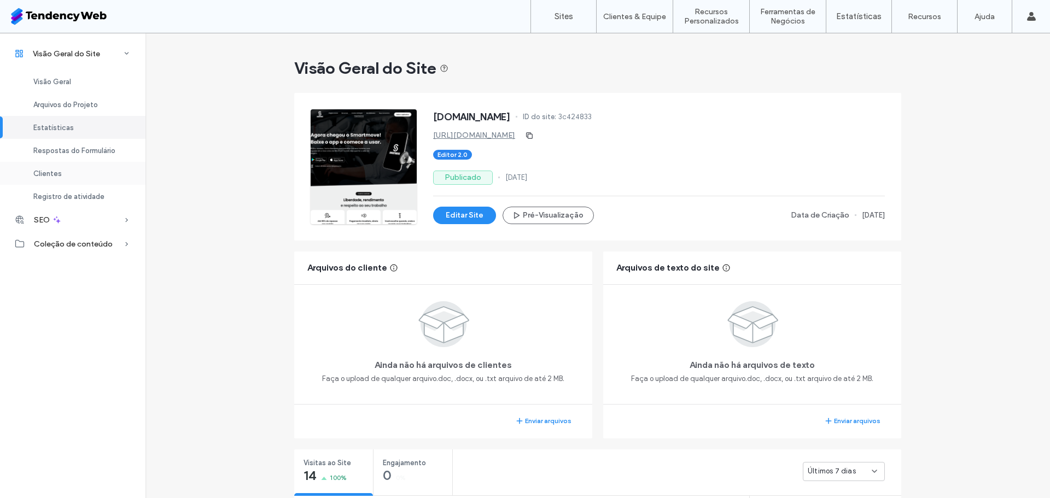
click at [64, 177] on div "Clientes" at bounding box center [72, 173] width 145 height 23
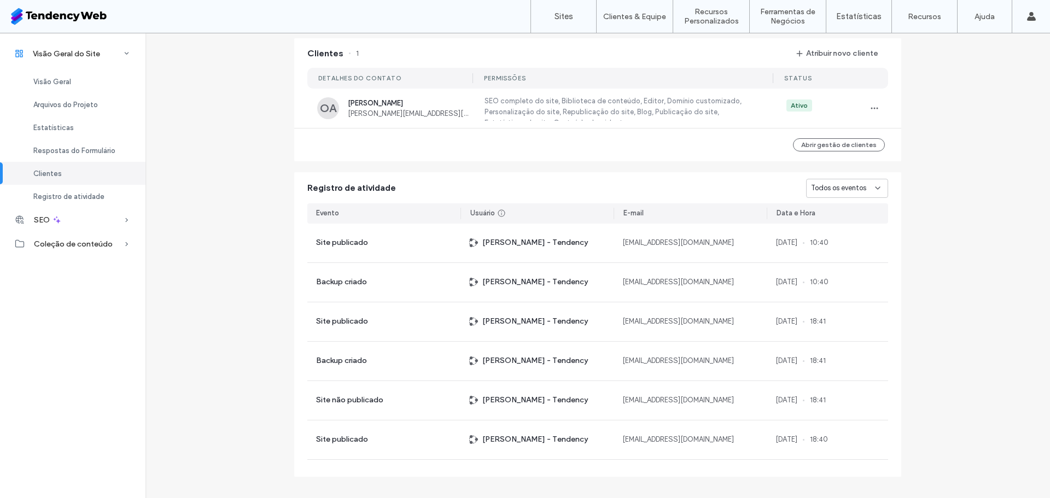
scroll to position [814, 0]
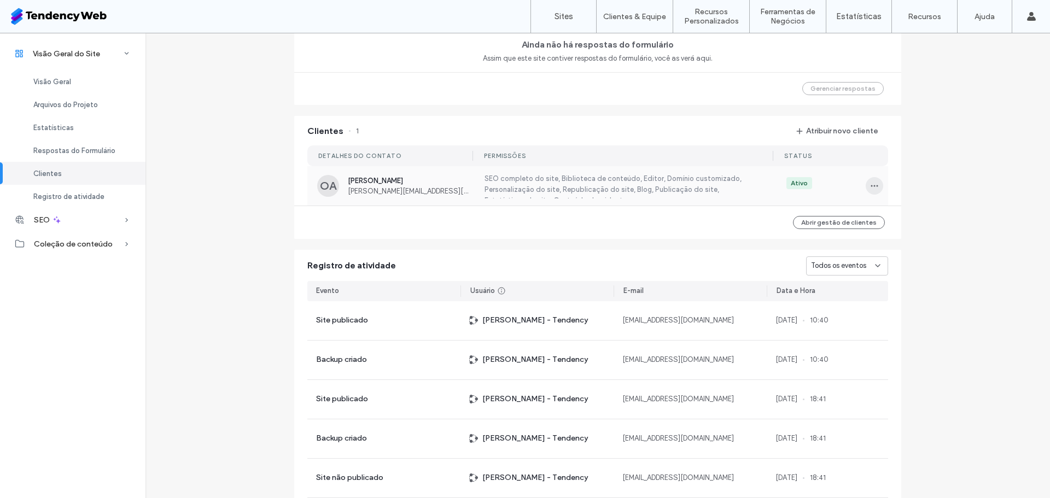
click at [870, 184] on icon "button" at bounding box center [874, 186] width 9 height 9
click at [896, 214] on span "Editar permissões" at bounding box center [912, 214] width 57 height 11
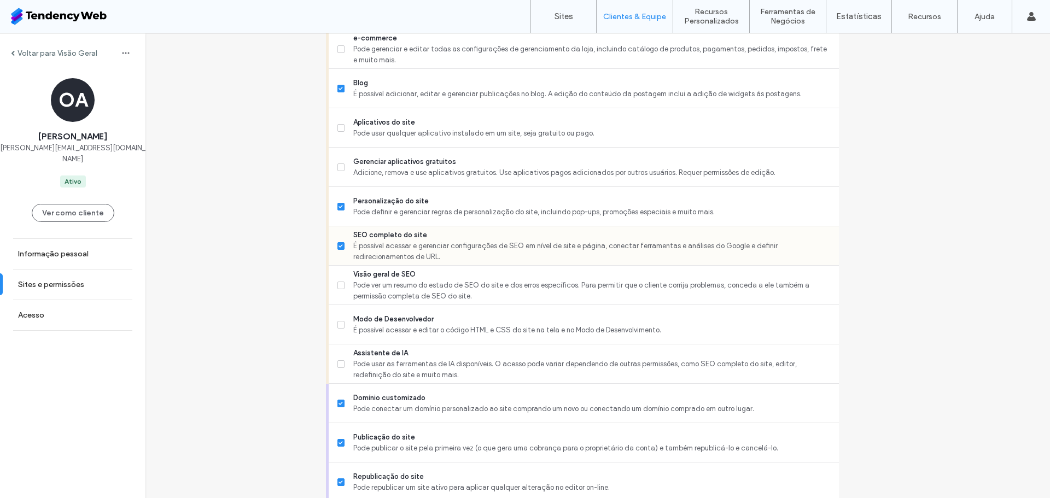
scroll to position [749, 0]
click at [343, 207] on icon at bounding box center [341, 206] width 4 height 3
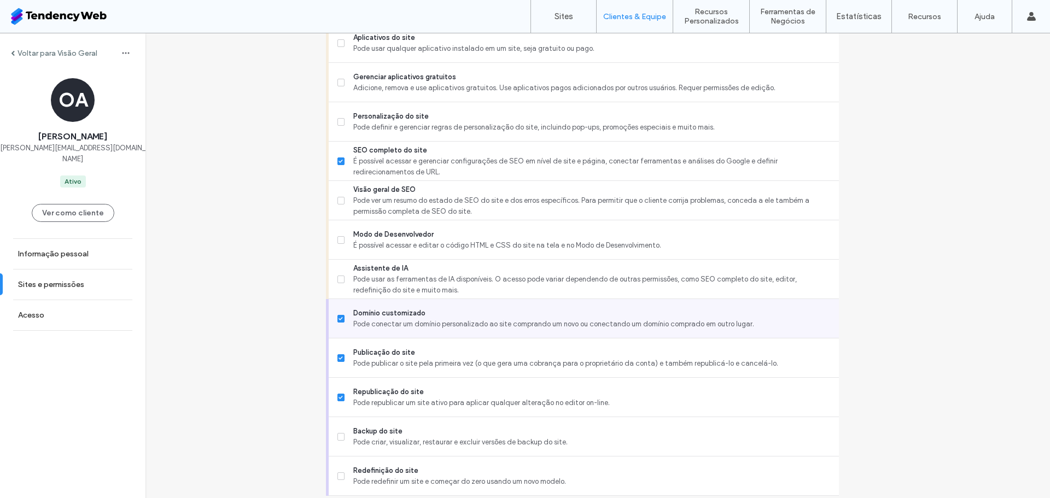
scroll to position [867, 0]
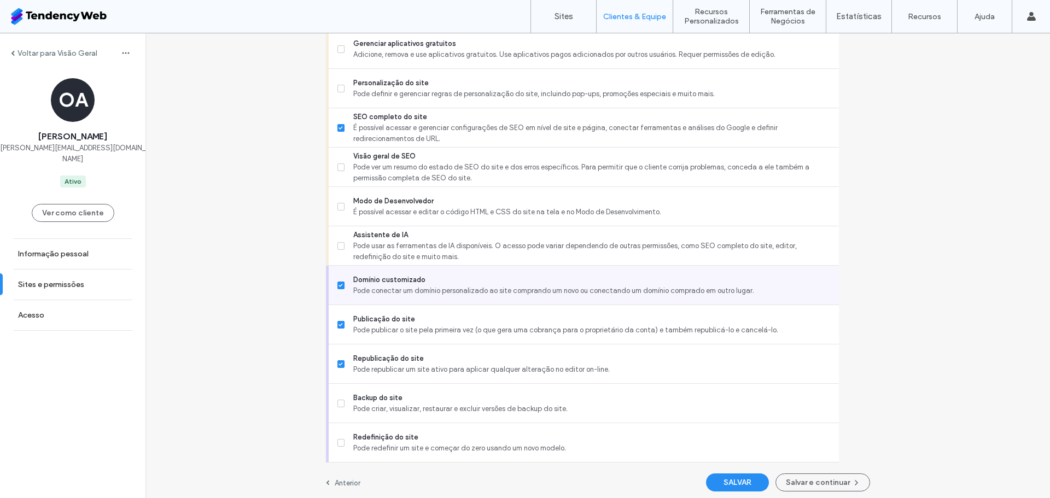
click at [351, 281] on label "Domínio customizado Pode conectar um domínio personalizado ao site comprando um…" at bounding box center [583, 286] width 493 height 22
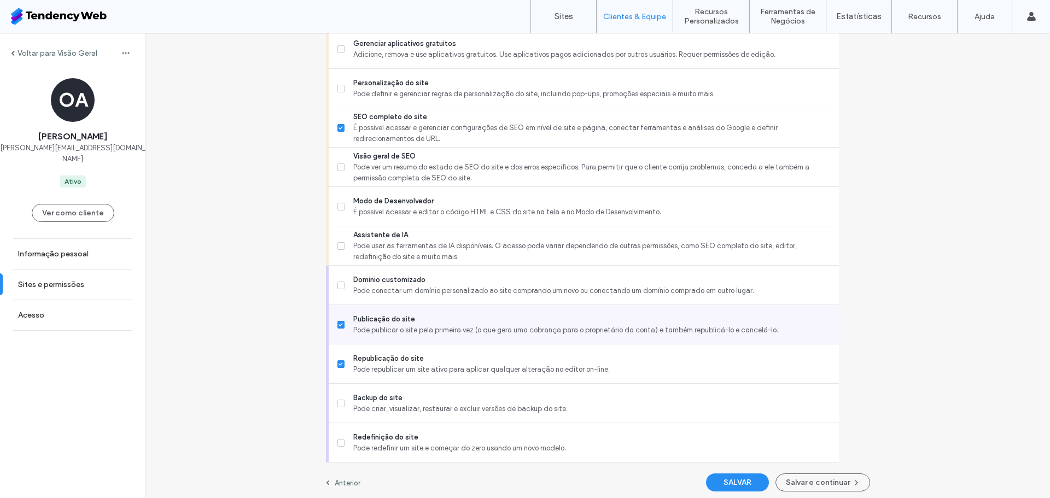
click at [343, 325] on icon at bounding box center [341, 324] width 4 height 3
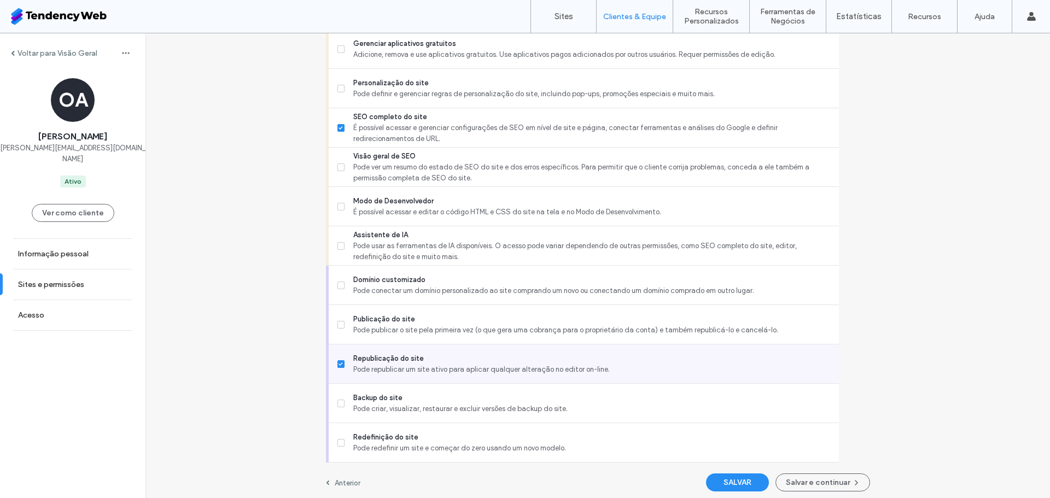
click at [345, 362] on span at bounding box center [341, 364] width 8 height 8
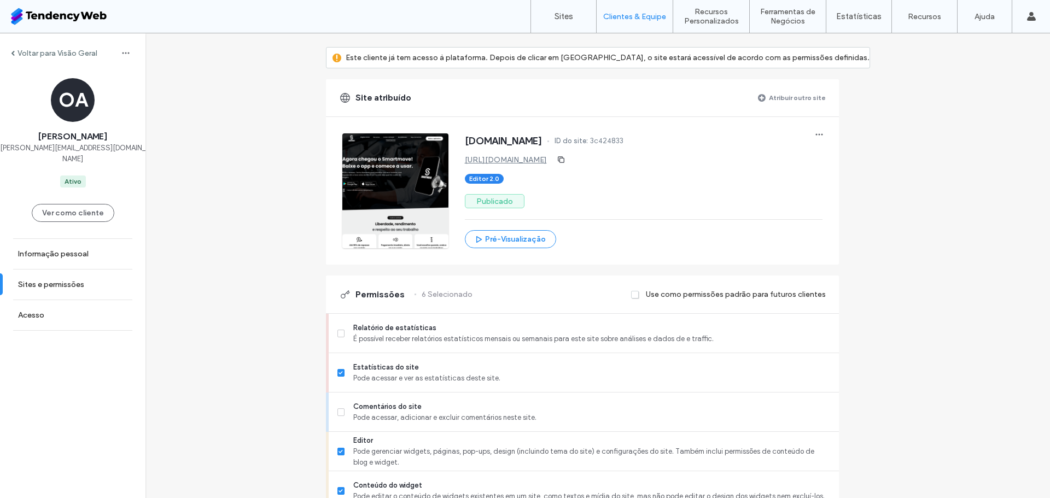
scroll to position [71, 0]
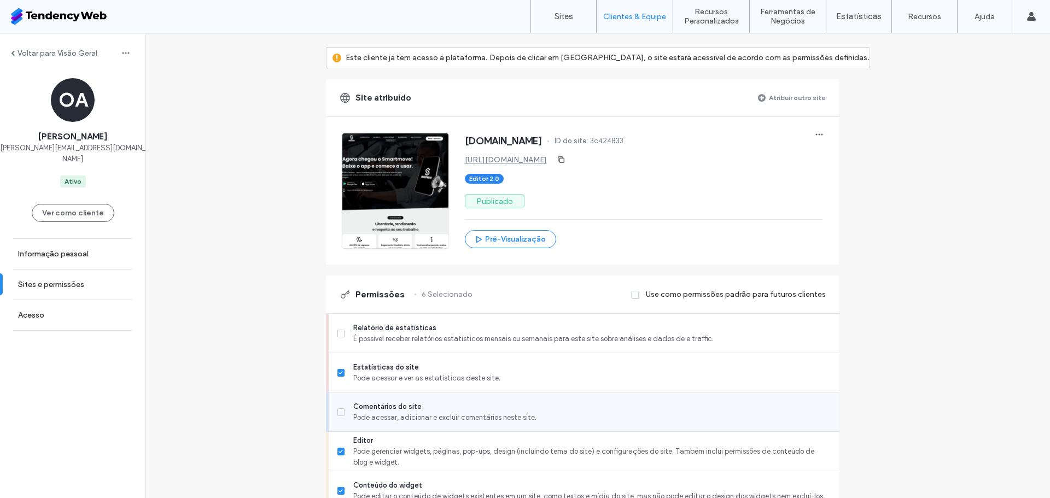
click at [343, 413] on icon at bounding box center [341, 412] width 4 height 3
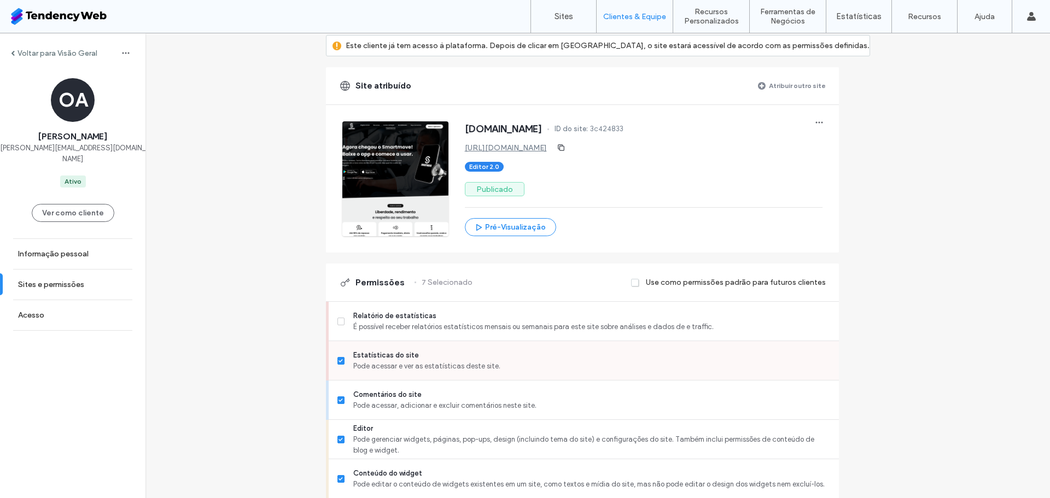
scroll to position [83, 0]
click at [343, 320] on icon at bounding box center [341, 320] width 4 height 3
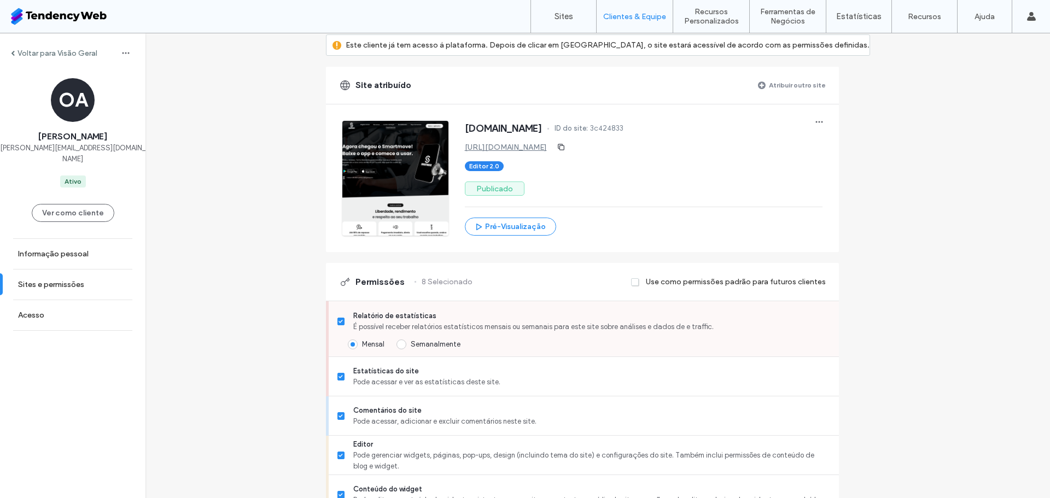
click at [345, 321] on span at bounding box center [341, 322] width 8 height 8
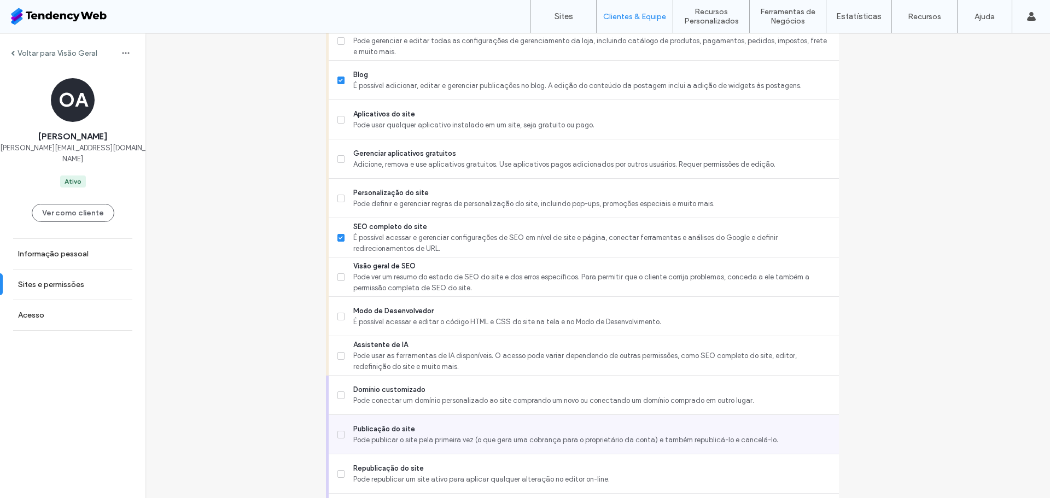
scroll to position [871, 0]
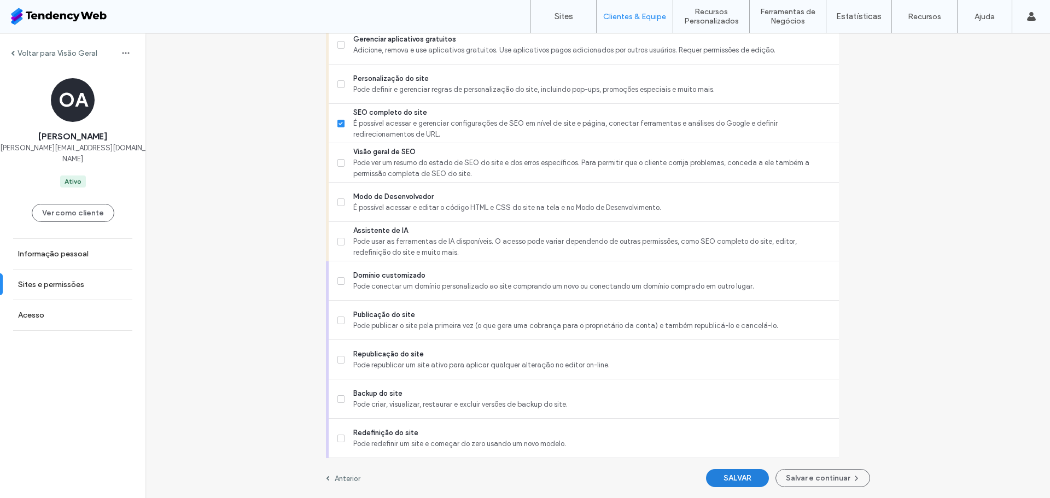
click at [723, 474] on button "SALVAR" at bounding box center [737, 478] width 63 height 18
click at [792, 483] on button "Salvar e continuar" at bounding box center [823, 478] width 95 height 18
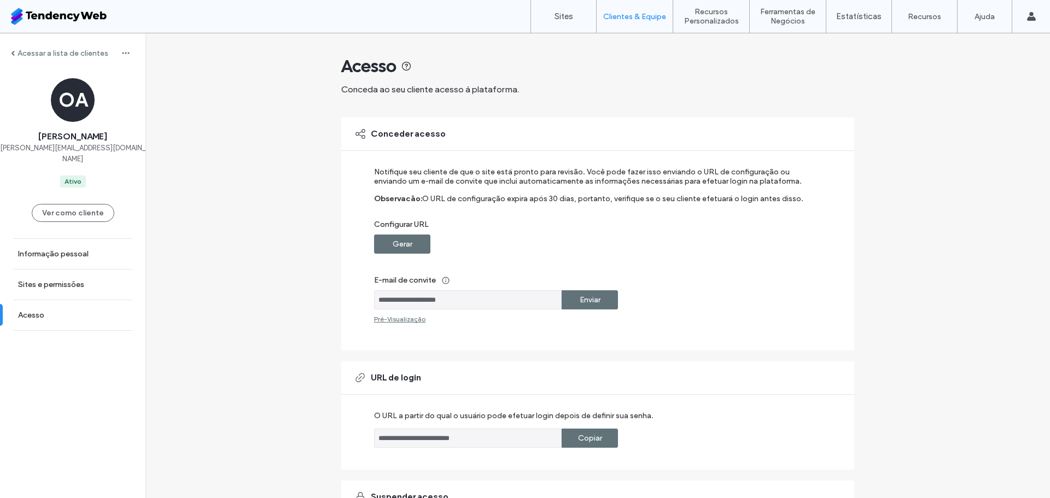
click at [591, 300] on label "Enviar" at bounding box center [590, 300] width 21 height 20
click at [18, 53] on label "Acessar a lista de clientes" at bounding box center [63, 53] width 91 height 9
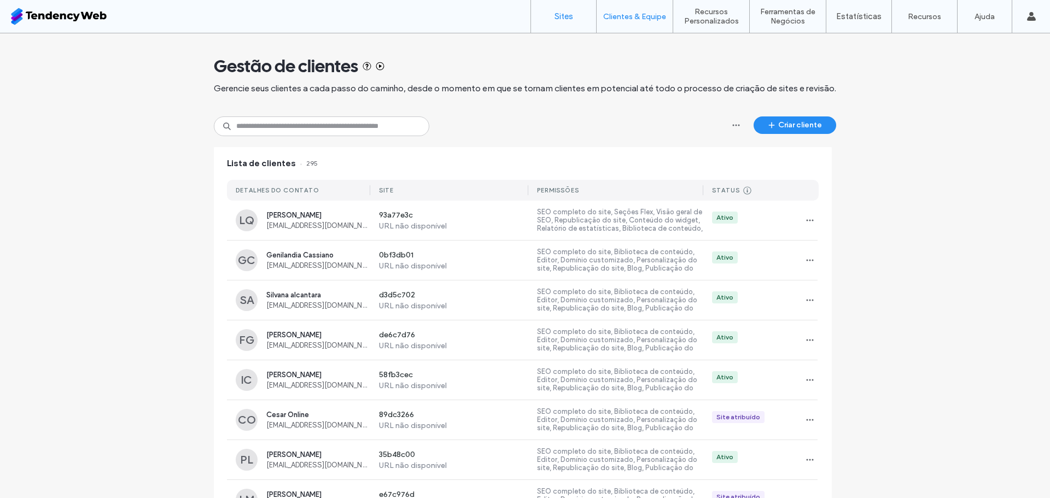
click at [560, 17] on label "Sites" at bounding box center [564, 16] width 19 height 10
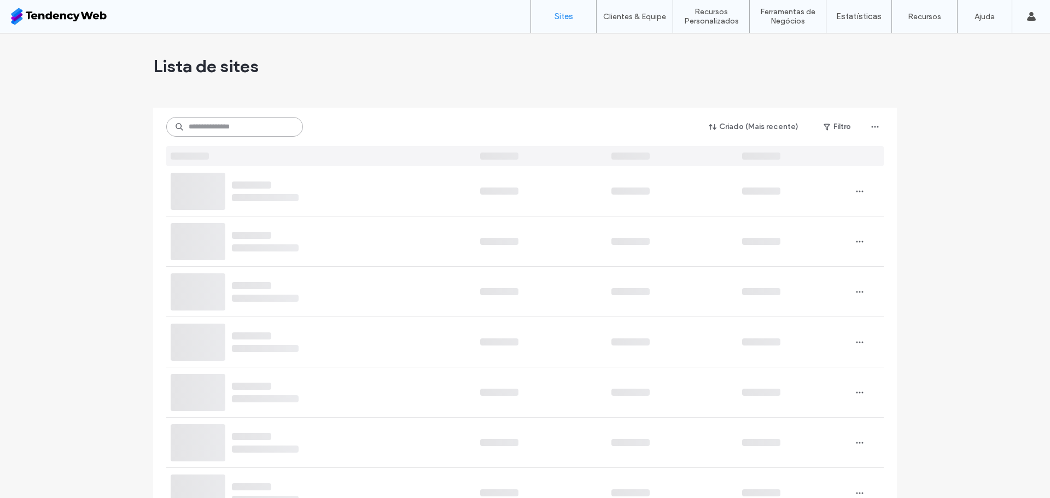
click at [245, 126] on input at bounding box center [234, 127] width 137 height 20
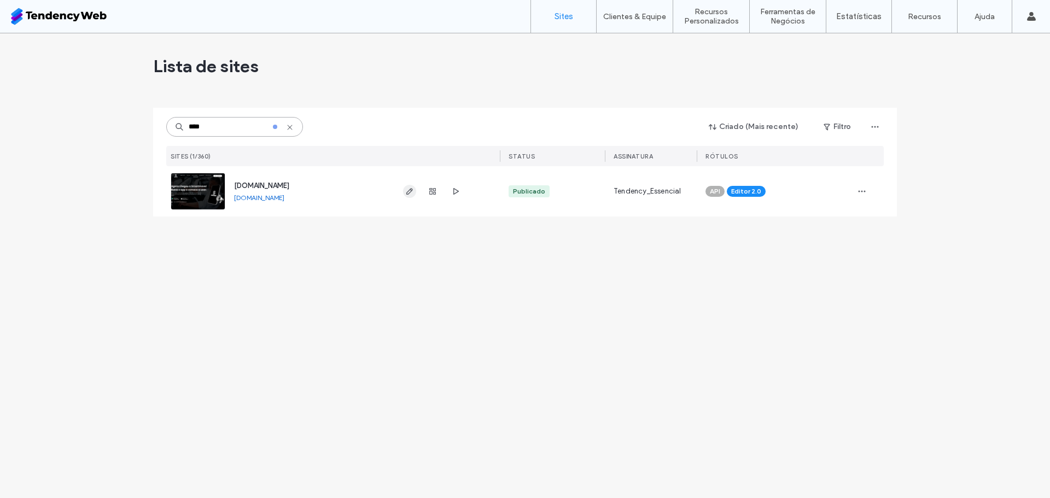
type input "****"
click at [410, 191] on icon "button" at bounding box center [409, 191] width 9 height 9
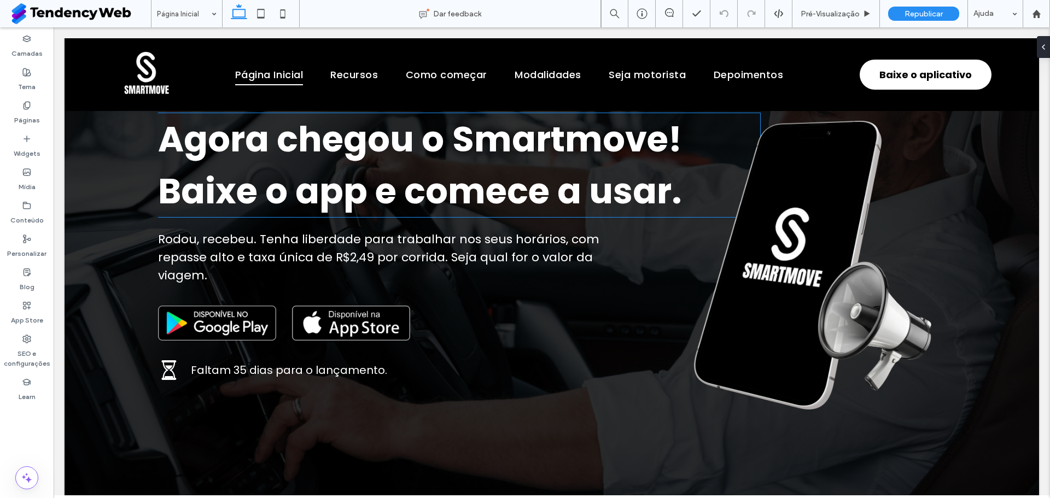
scroll to position [207, 0]
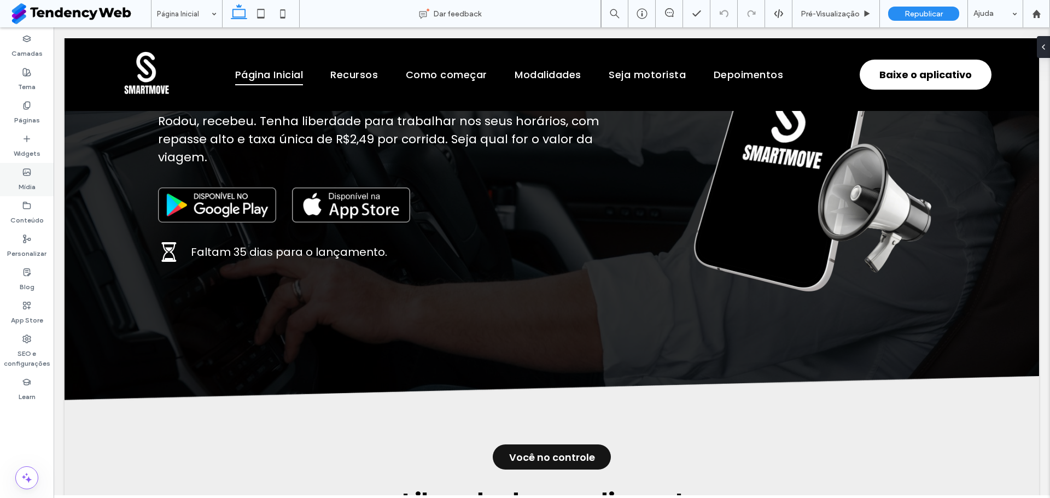
click at [28, 182] on label "Mídia" at bounding box center [27, 184] width 17 height 15
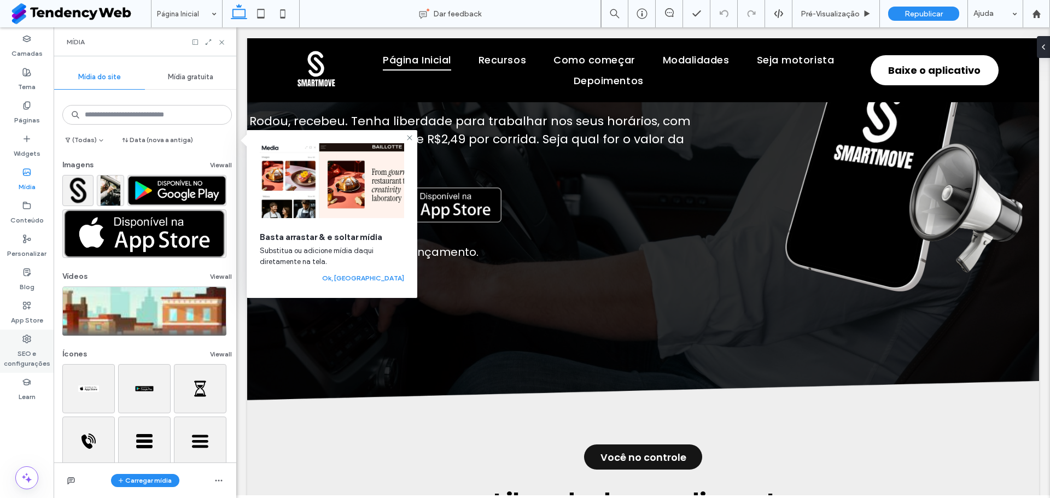
click at [27, 340] on use at bounding box center [27, 339] width 8 height 8
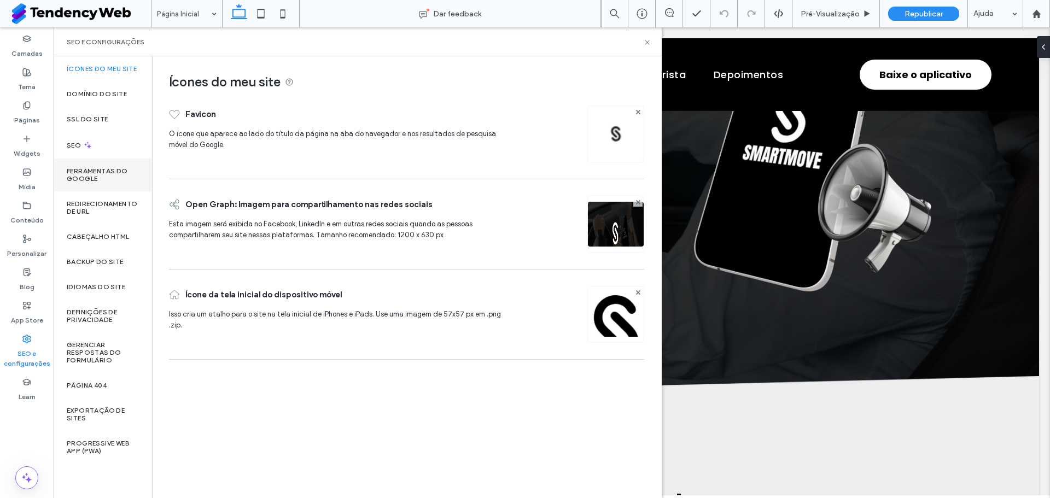
click at [100, 183] on div "Ferramentas do Google" at bounding box center [103, 175] width 98 height 33
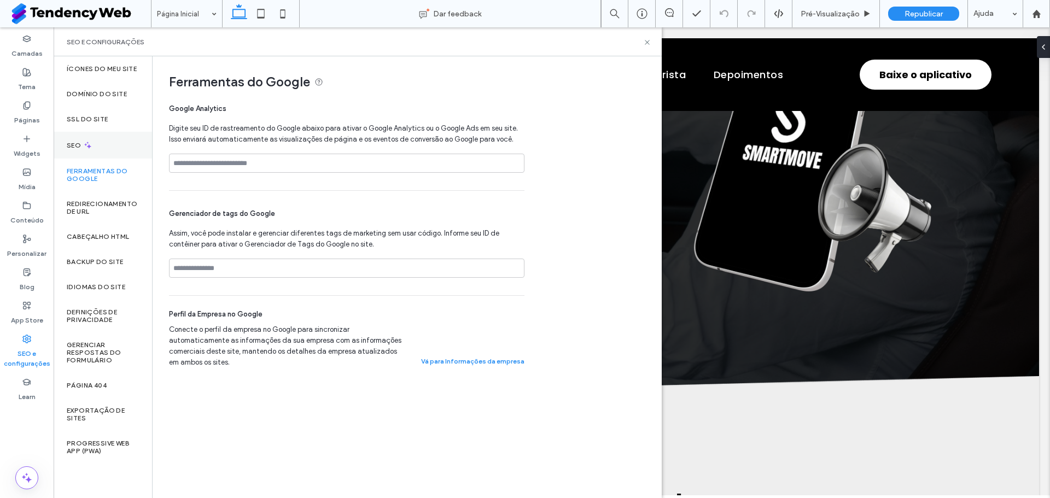
click at [100, 132] on div "SEO" at bounding box center [103, 145] width 98 height 27
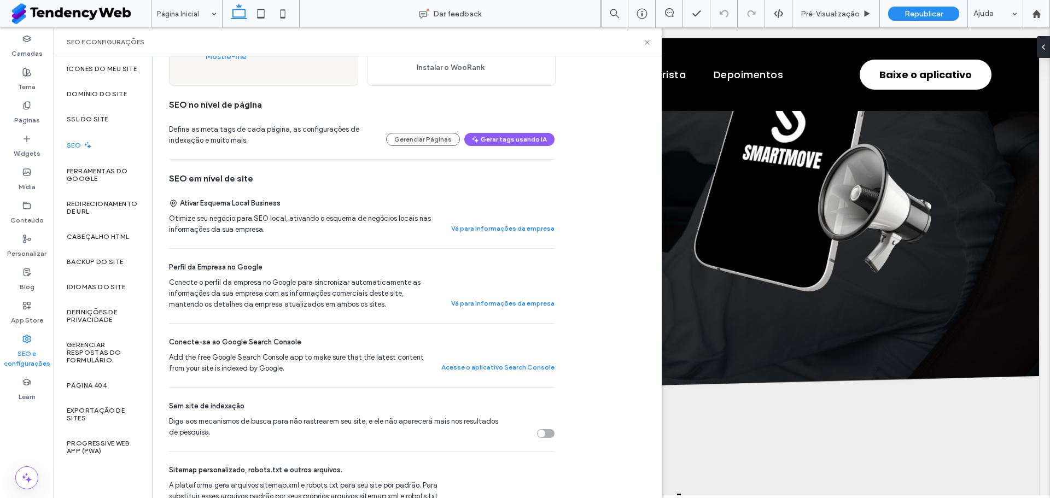
scroll to position [143, 0]
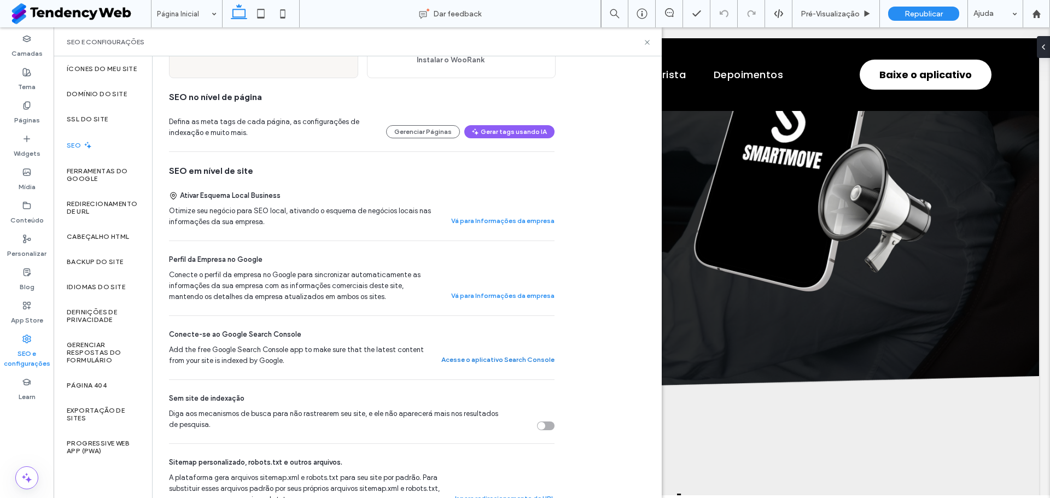
click at [499, 356] on button "Acesse o aplicativo Search Console" at bounding box center [497, 359] width 113 height 13
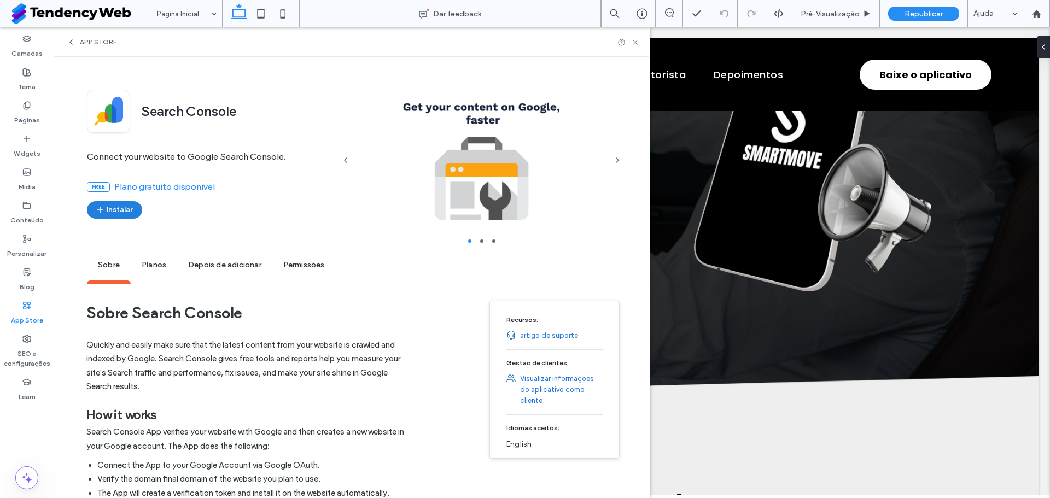
click at [119, 207] on button "Instalar" at bounding box center [114, 210] width 55 height 18
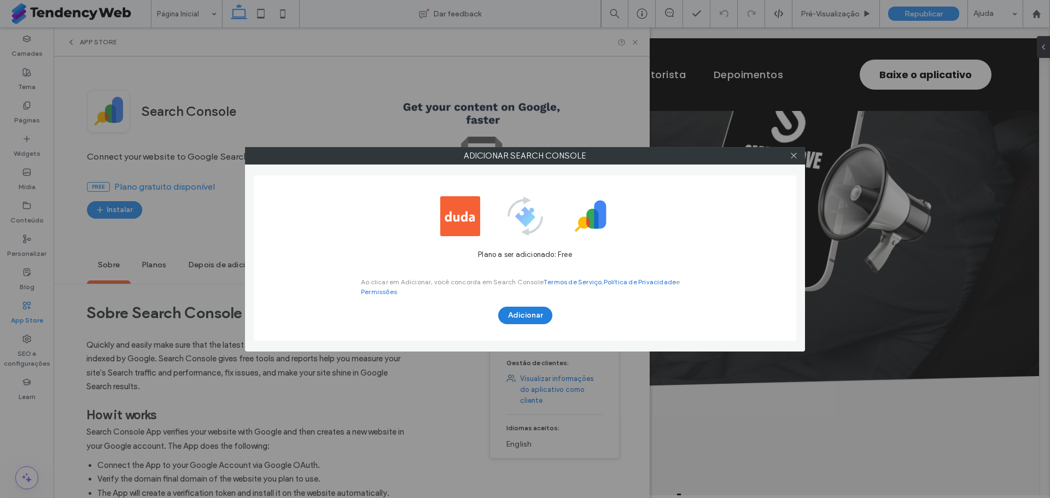
click at [529, 310] on button "Adicionar" at bounding box center [525, 316] width 54 height 18
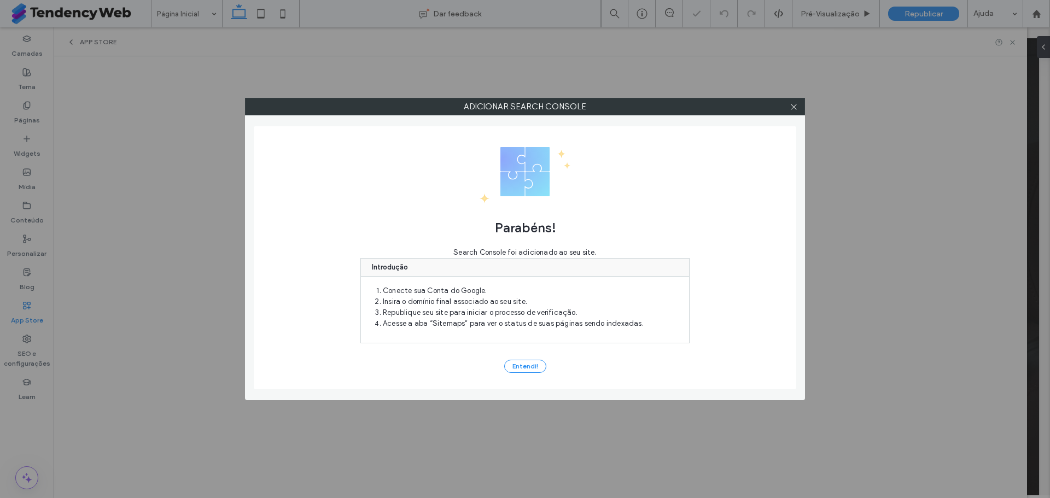
scroll to position [0, 0]
click at [525, 366] on button "Entendi!" at bounding box center [525, 366] width 42 height 13
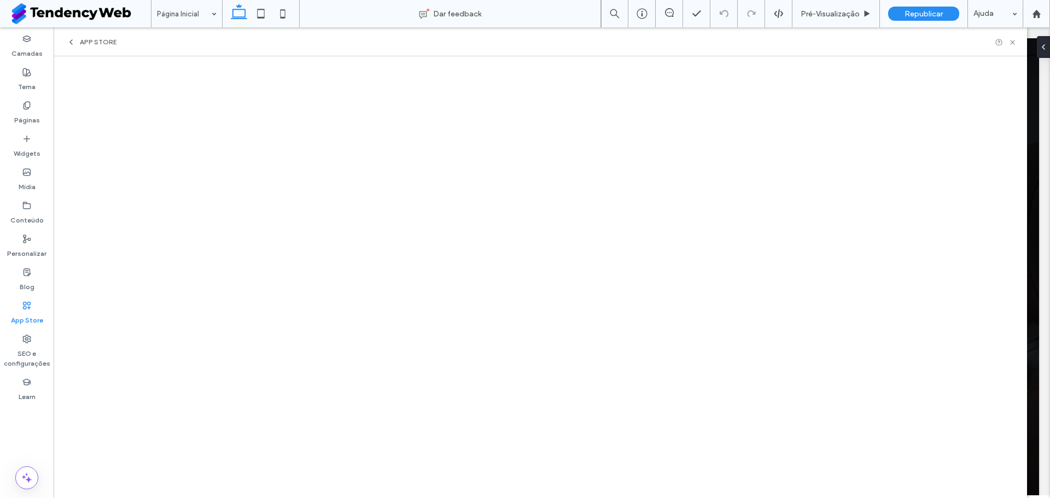
click at [32, 317] on label "App Store" at bounding box center [27, 317] width 32 height 15
click at [30, 349] on label "SEO e configurações" at bounding box center [27, 355] width 54 height 25
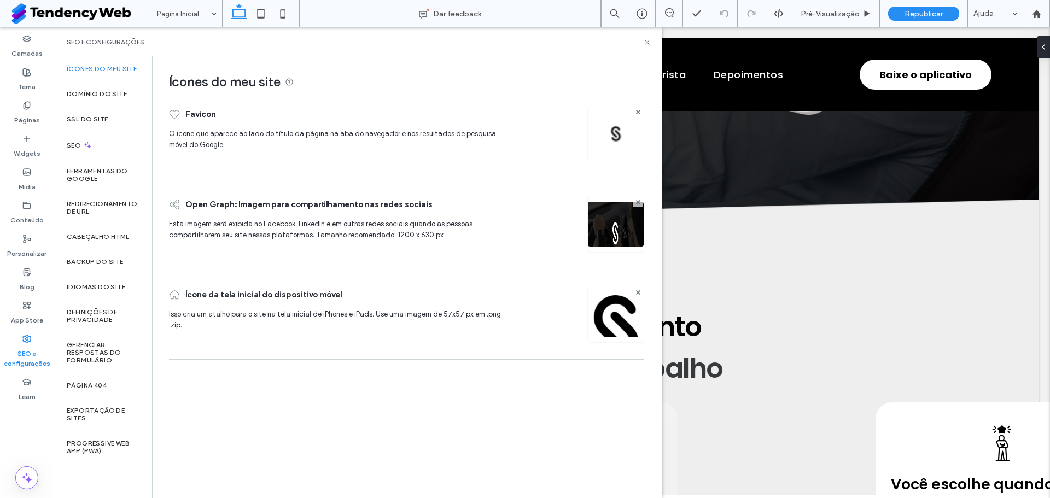
scroll to position [401, 0]
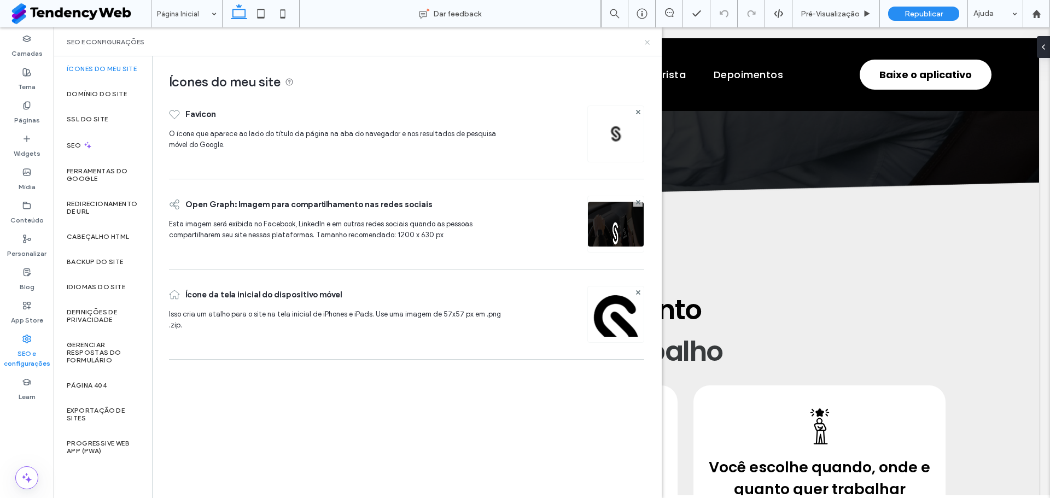
click at [644, 43] on icon at bounding box center [647, 42] width 8 height 8
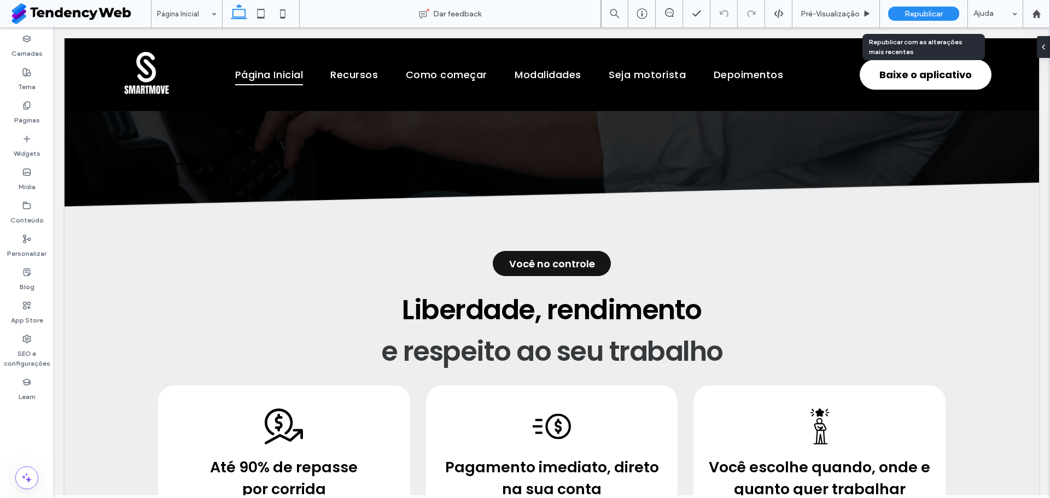
click at [919, 9] on span "Republicar" at bounding box center [924, 13] width 38 height 9
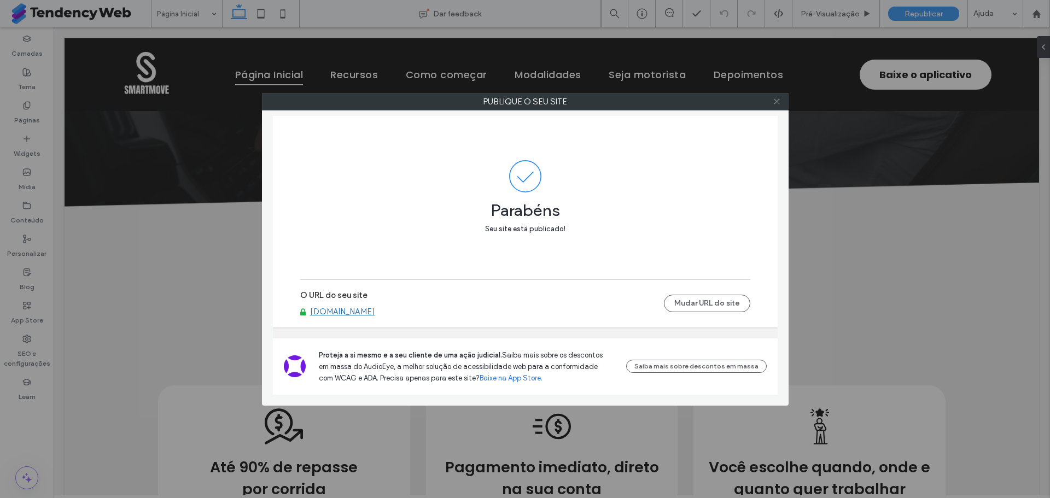
click at [776, 98] on icon at bounding box center [777, 101] width 8 height 8
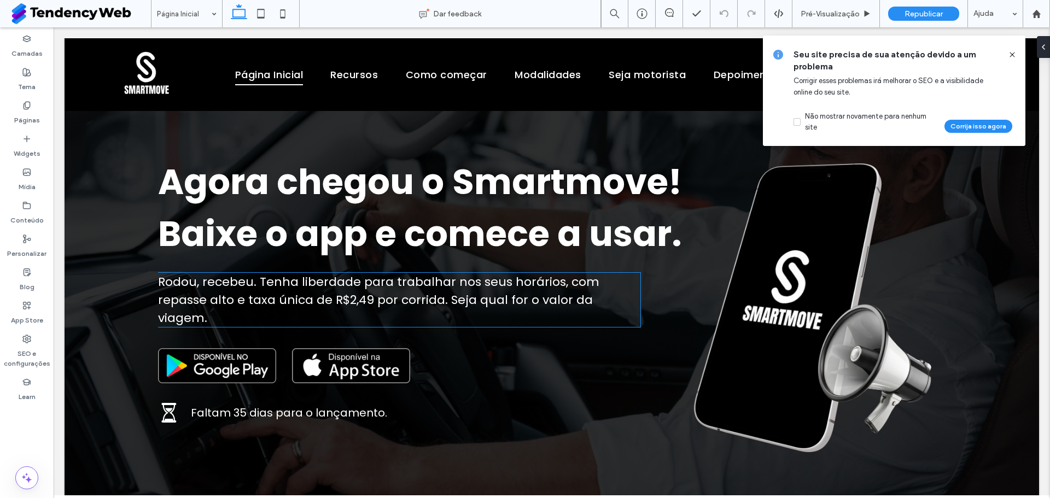
scroll to position [48, 0]
